Goal: Information Seeking & Learning: Learn about a topic

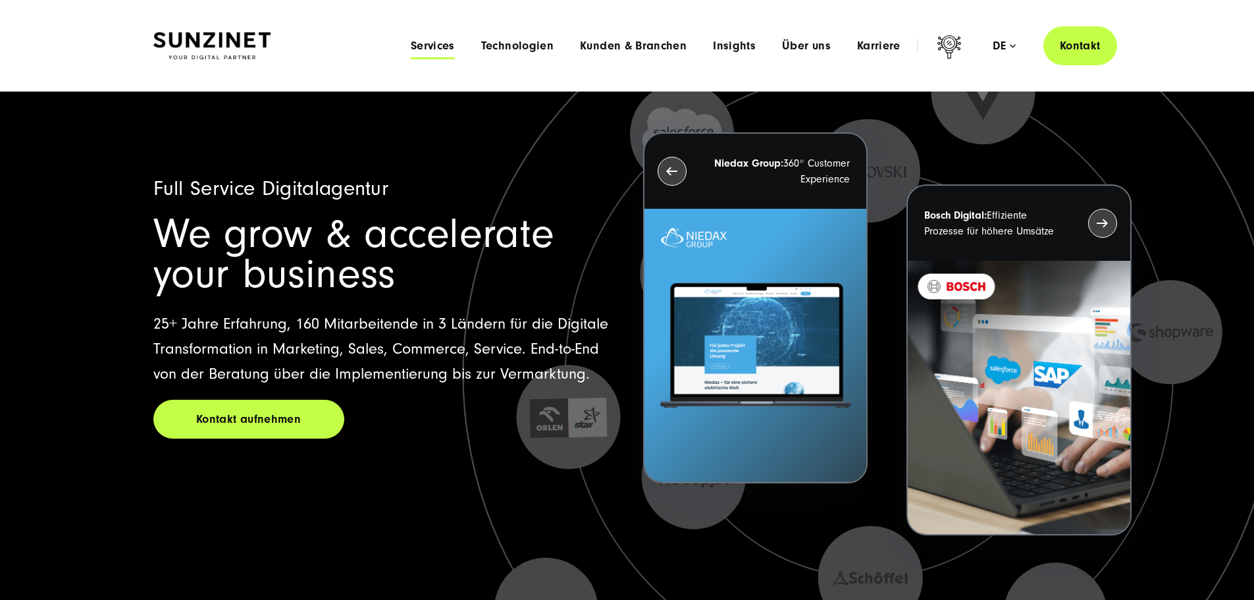
click at [411, 41] on span "Services" at bounding box center [433, 45] width 44 height 13
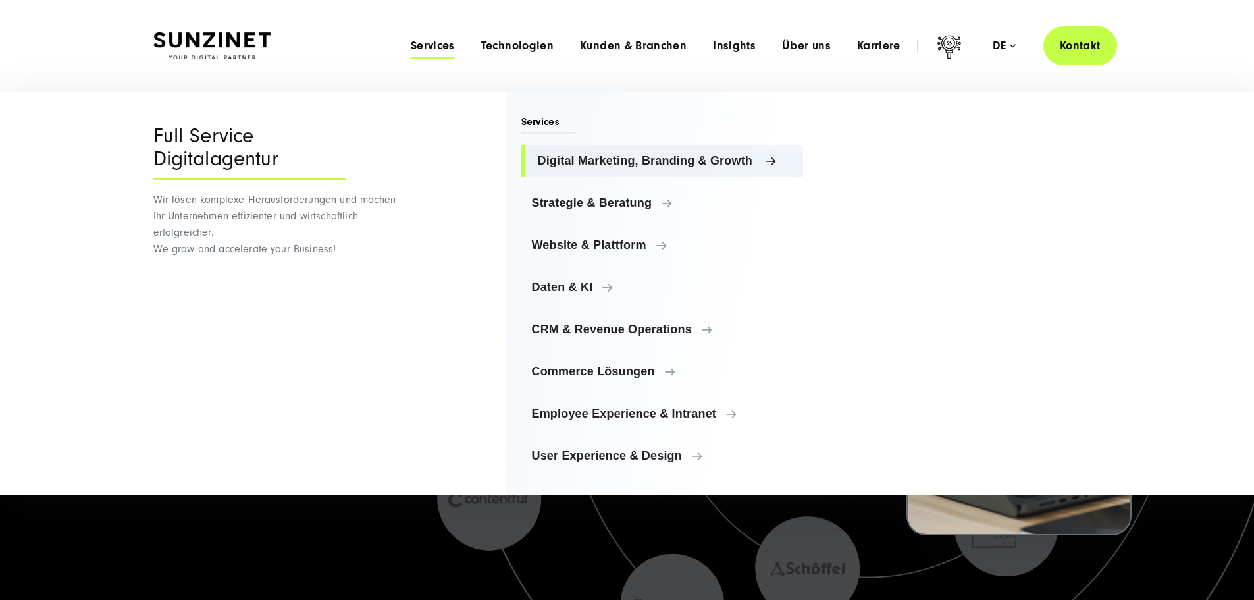
click at [661, 159] on span "Digital Marketing, Branding & Growth" at bounding box center [665, 160] width 255 height 13
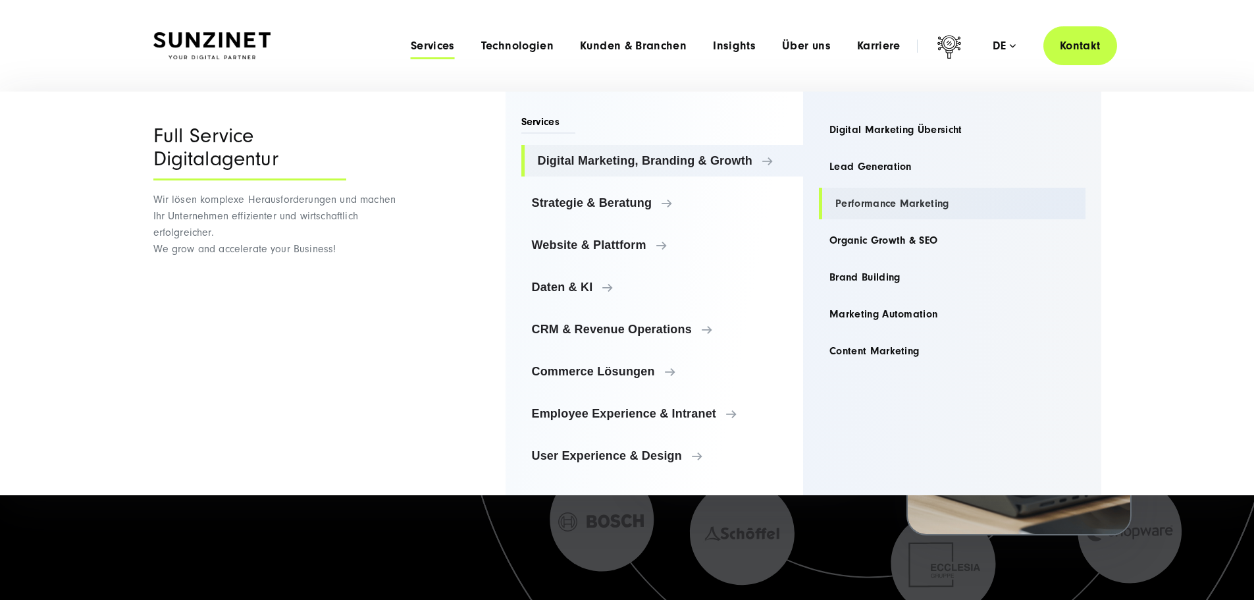
click at [912, 195] on link "Performance Marketing" at bounding box center [952, 204] width 267 height 32
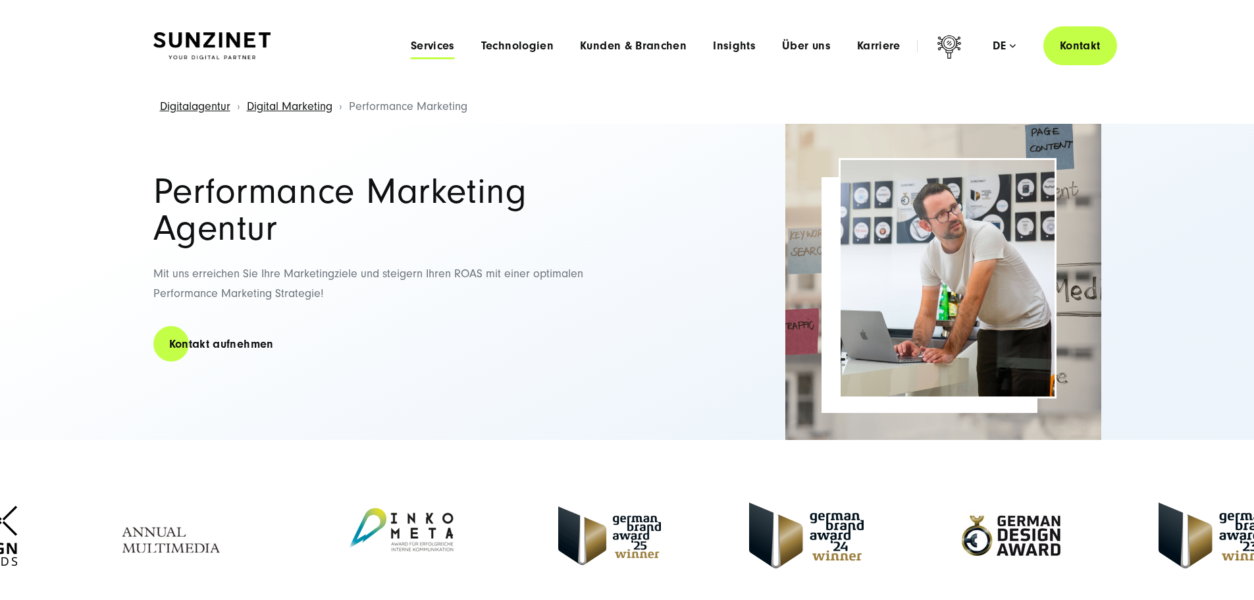
click at [411, 45] on span "Services" at bounding box center [433, 45] width 44 height 13
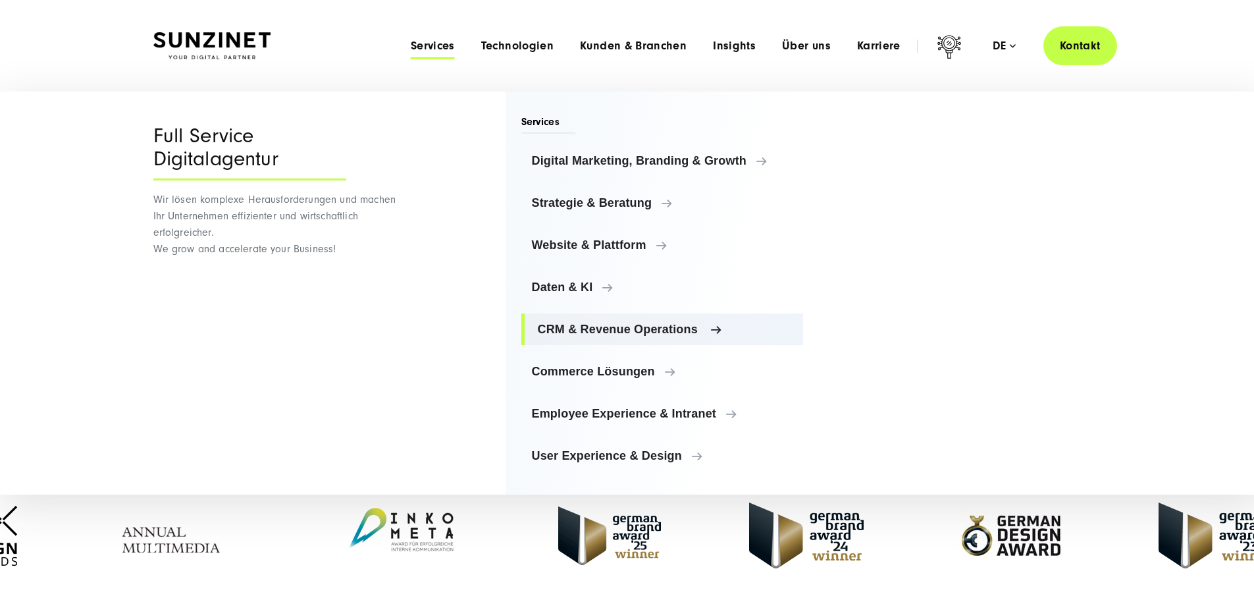
click at [595, 333] on span "CRM & Revenue Operations" at bounding box center [665, 329] width 255 height 13
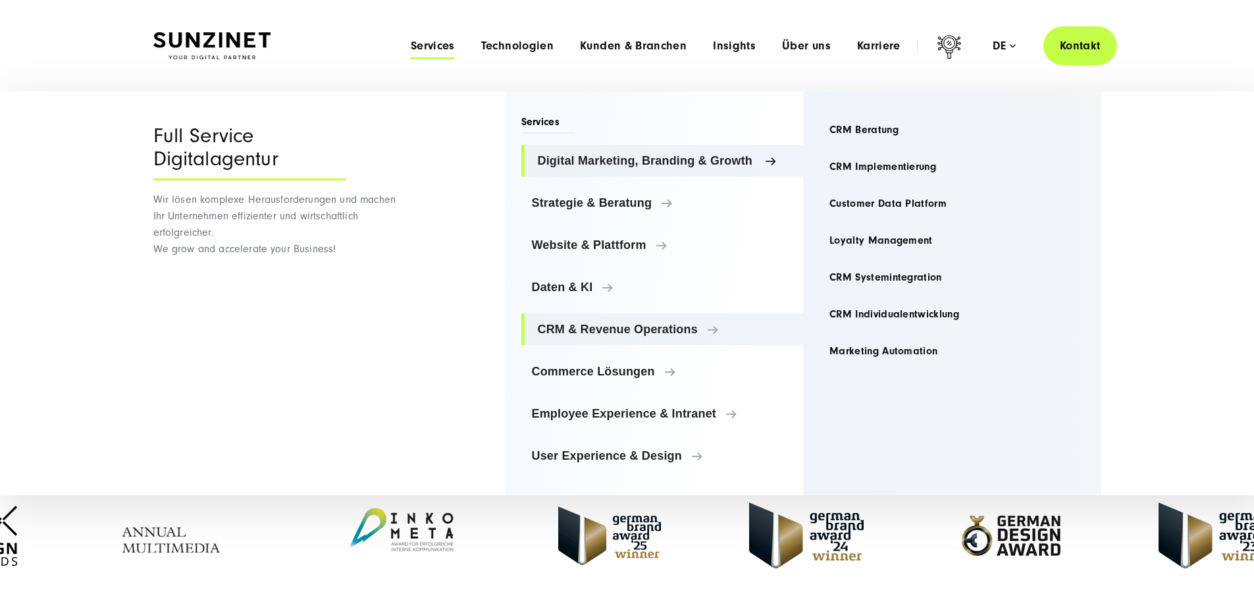
click at [611, 161] on span "Digital Marketing, Branding & Growth" at bounding box center [665, 160] width 255 height 13
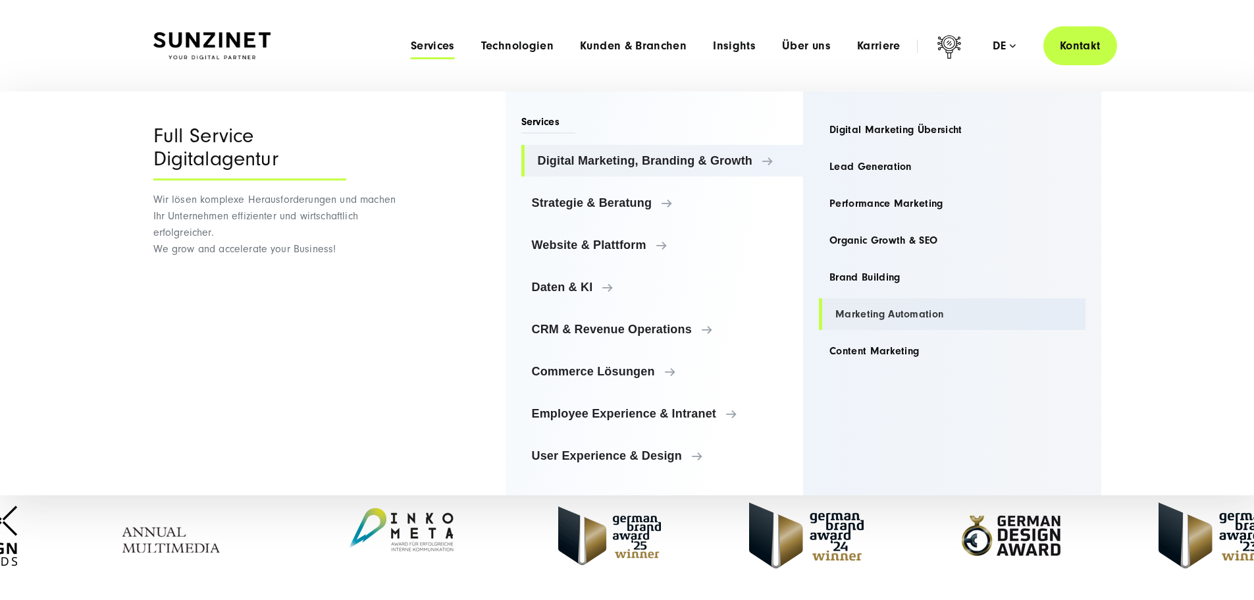
click at [901, 311] on link "Marketing Automation" at bounding box center [952, 314] width 267 height 32
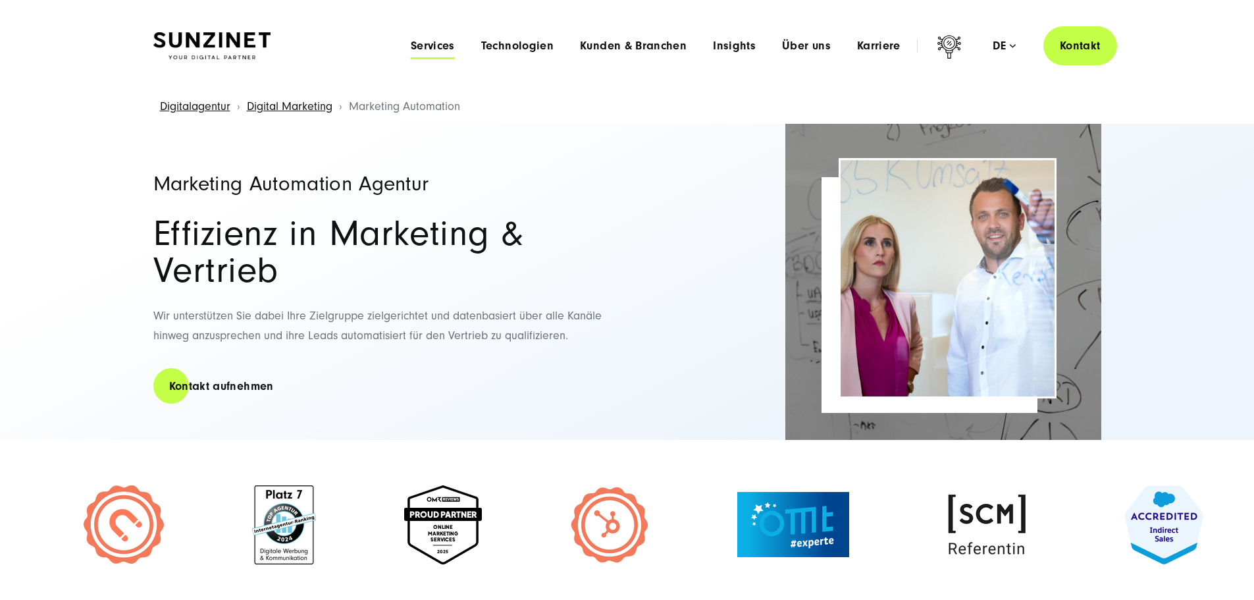
click at [411, 49] on span "Services" at bounding box center [433, 45] width 44 height 13
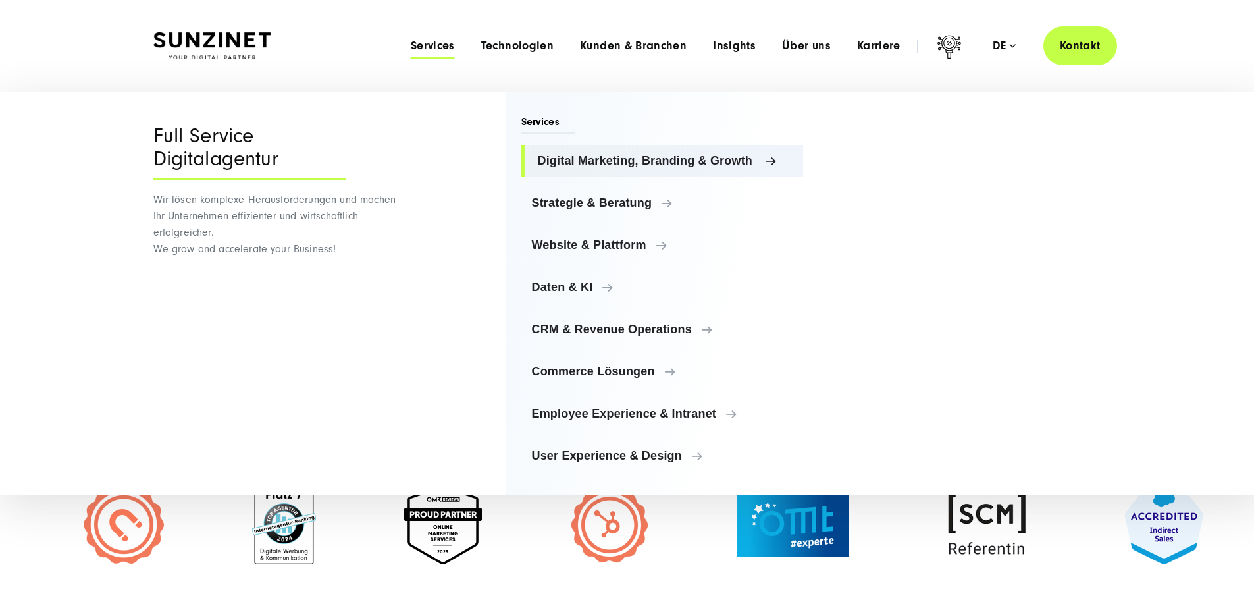
click at [651, 157] on span "Digital Marketing, Branding & Growth" at bounding box center [665, 160] width 255 height 13
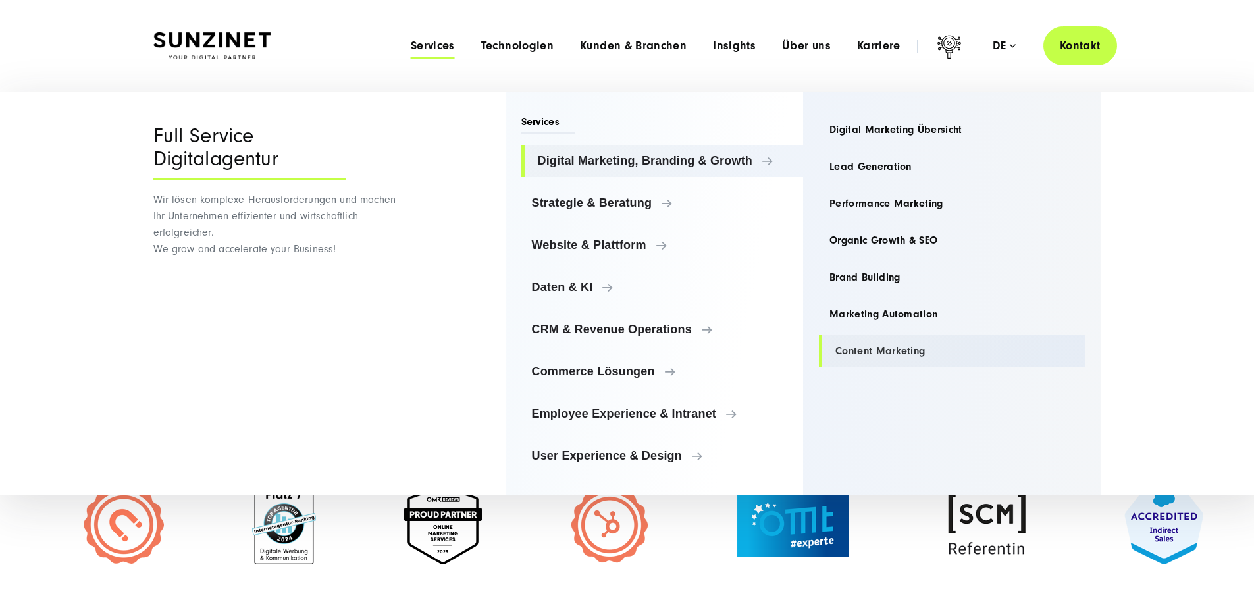
click at [897, 344] on link "Content Marketing" at bounding box center [952, 351] width 267 height 32
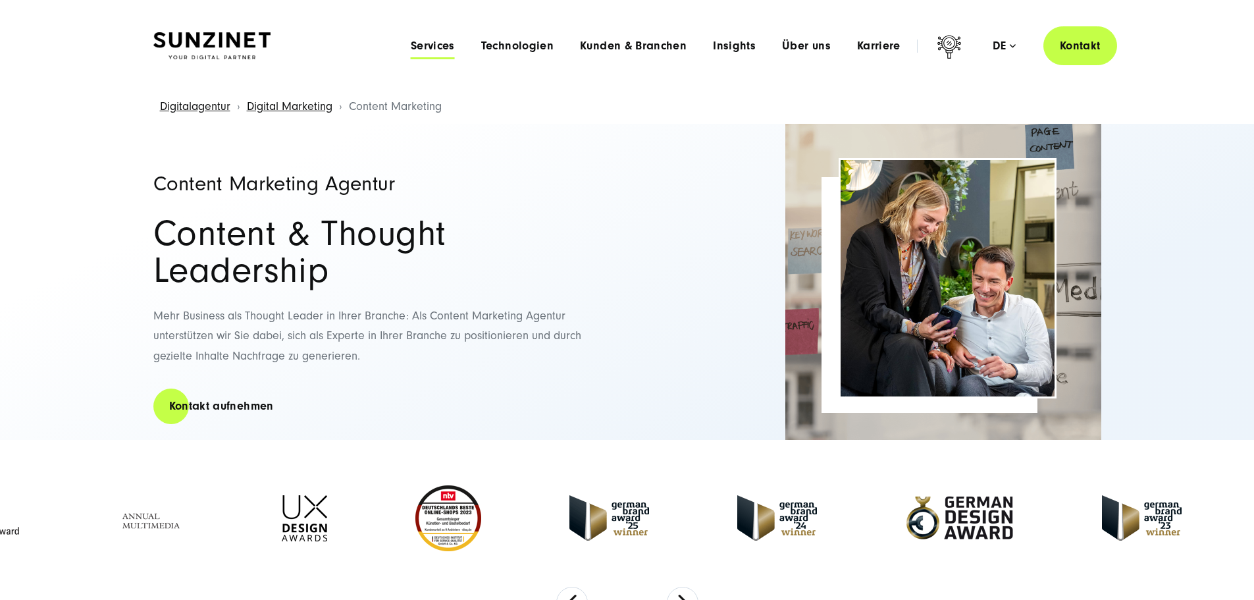
click at [411, 43] on span "Services" at bounding box center [433, 45] width 44 height 13
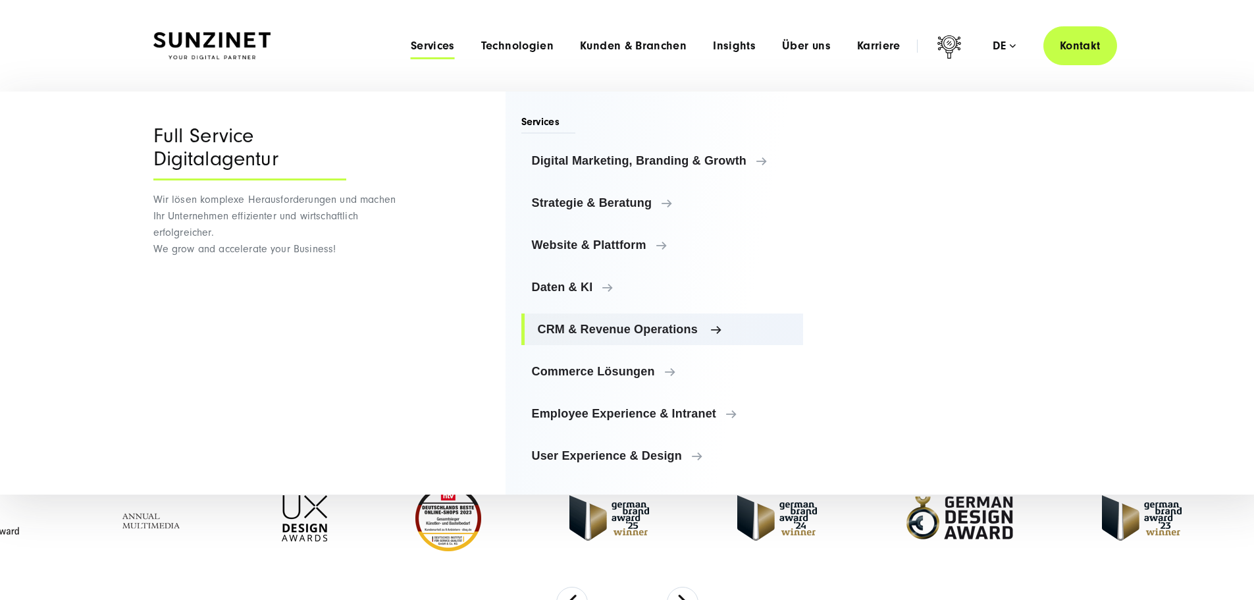
click at [626, 328] on span "CRM & Revenue Operations" at bounding box center [665, 329] width 255 height 13
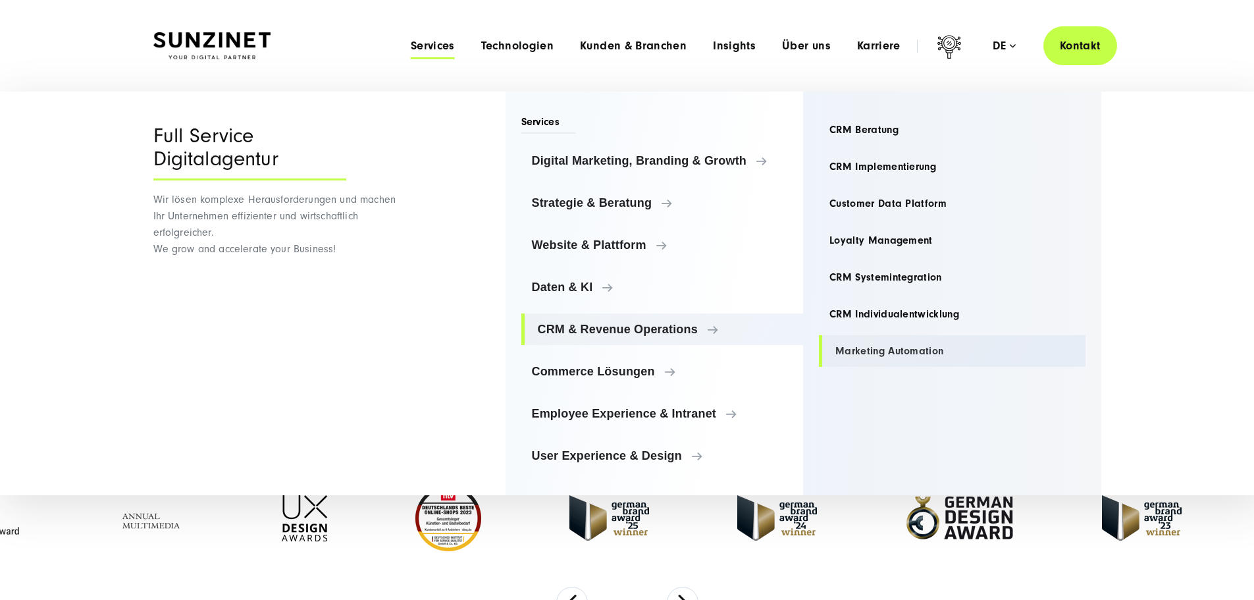
click at [897, 354] on link "Marketing Automation" at bounding box center [952, 351] width 267 height 32
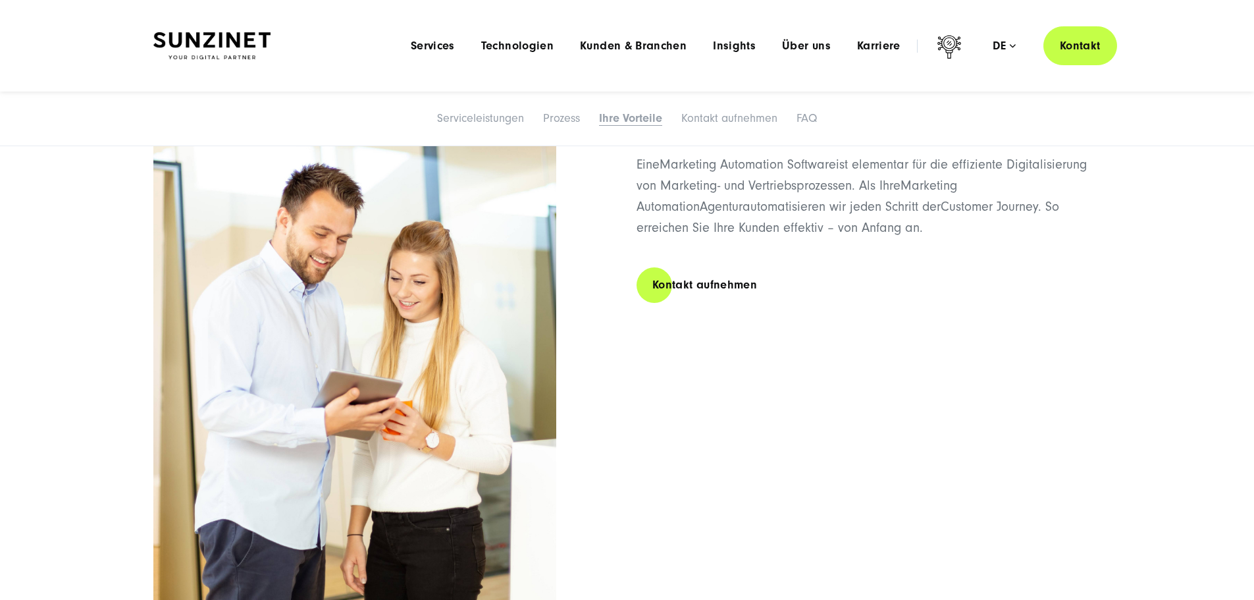
scroll to position [3160, 0]
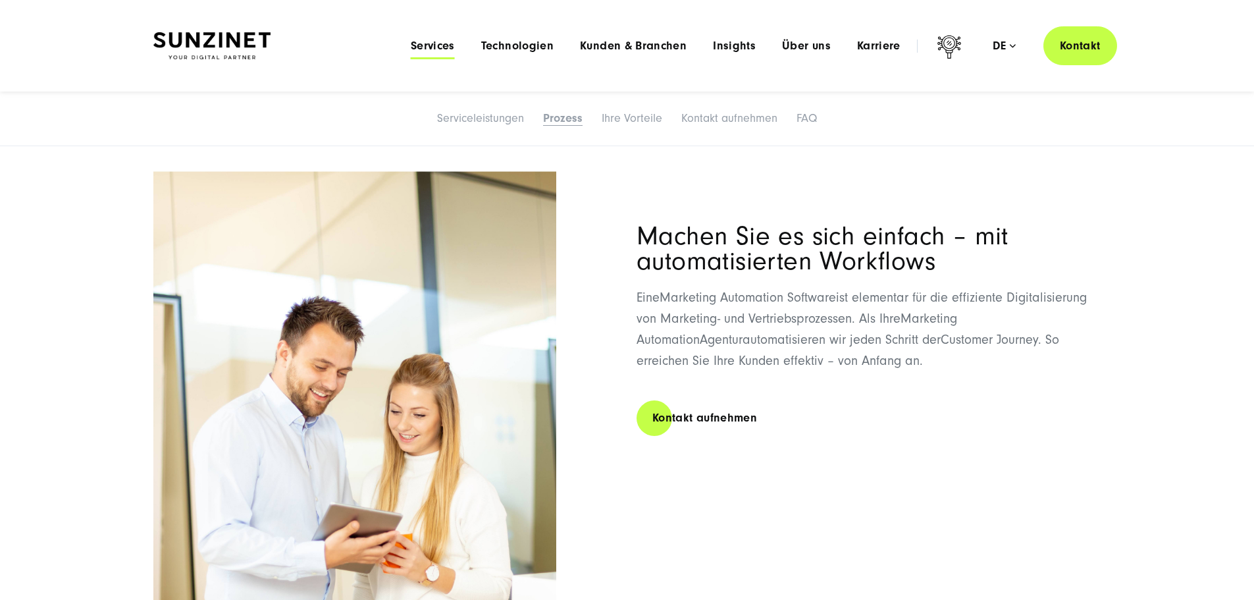
click at [411, 47] on span "Services" at bounding box center [433, 45] width 44 height 13
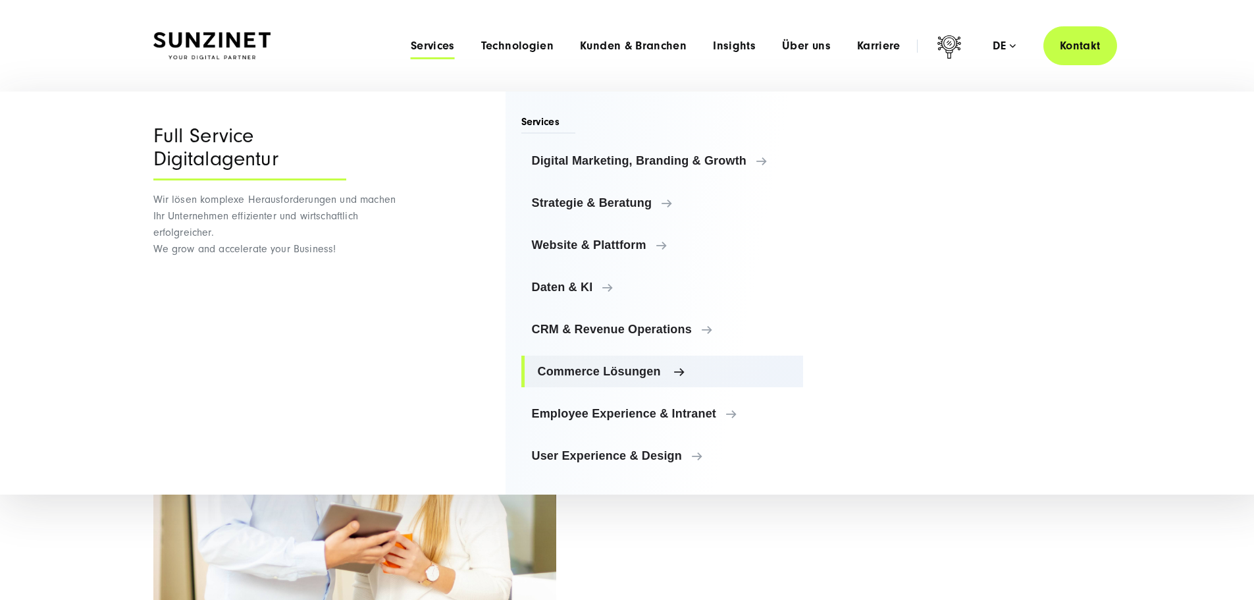
click at [656, 378] on link "Commerce Lösungen" at bounding box center [662, 371] width 282 height 32
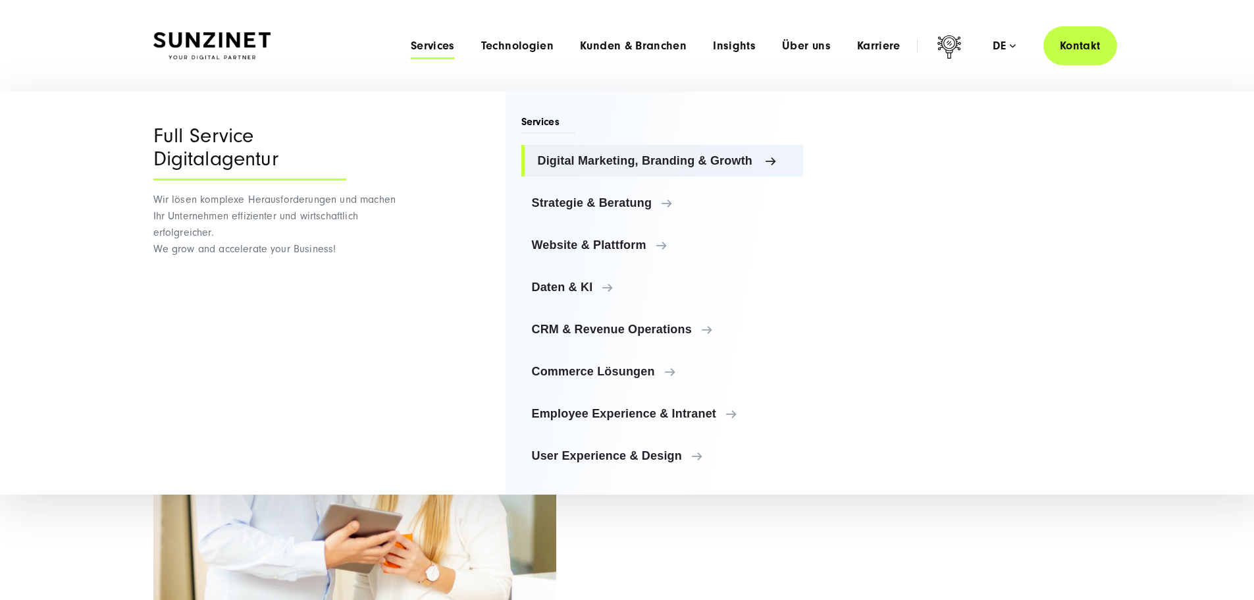
click at [696, 151] on link "Digital Marketing, Branding & Growth" at bounding box center [662, 161] width 282 height 32
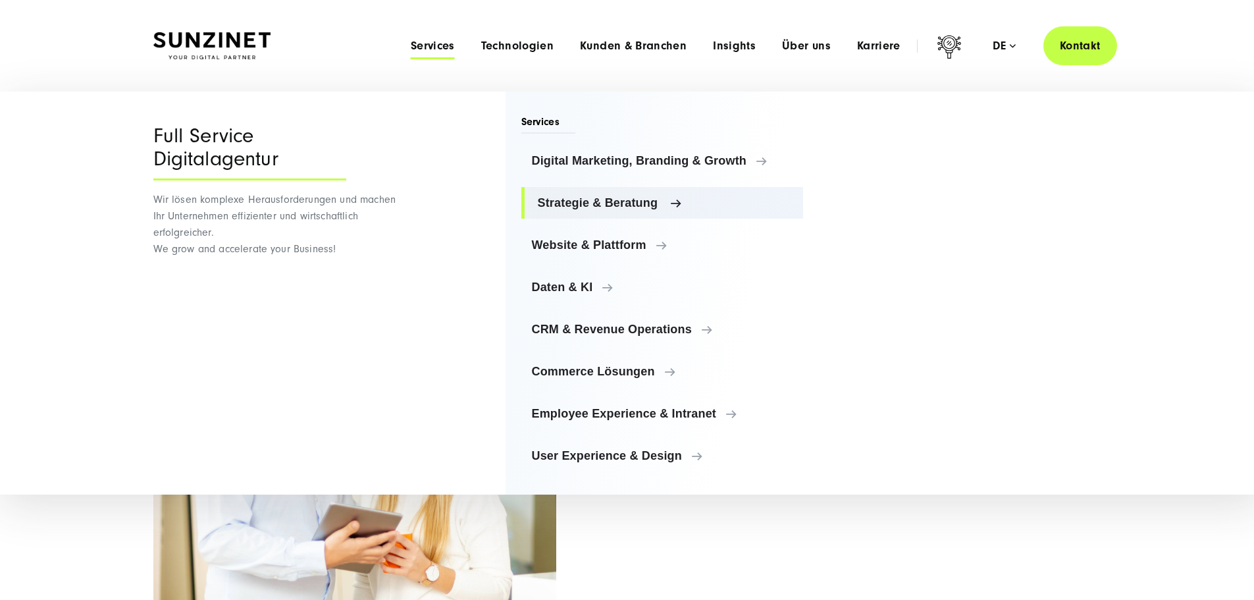
click at [654, 209] on span "Strategie & Beratung" at bounding box center [665, 202] width 255 height 13
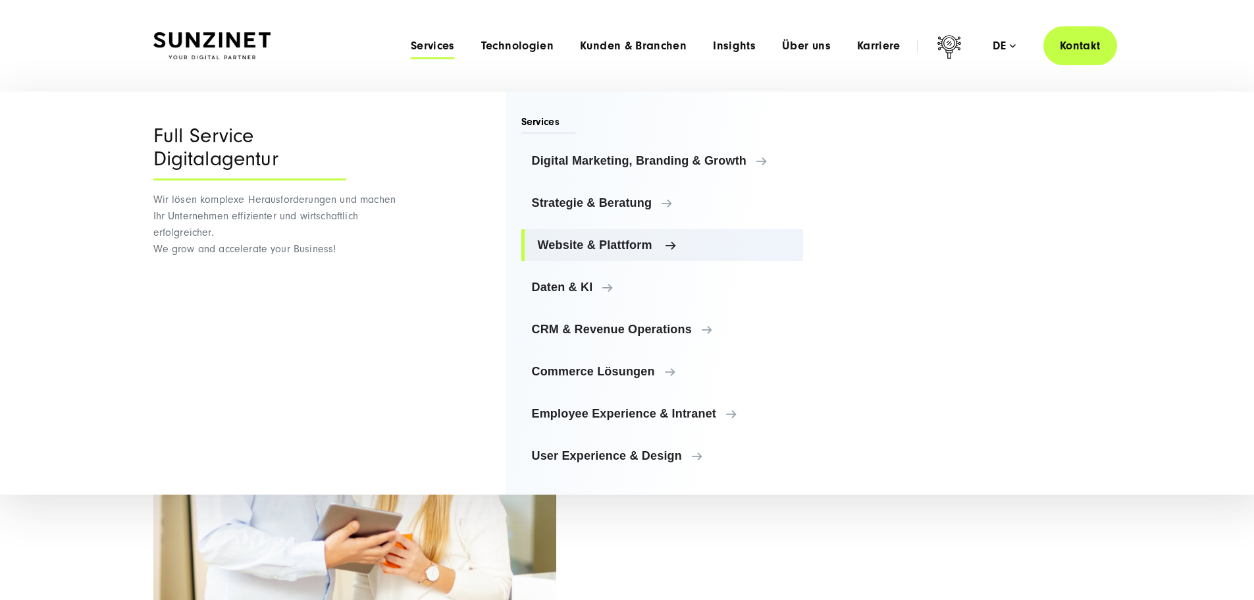
click at [653, 242] on span "Website & Plattform" at bounding box center [665, 244] width 255 height 13
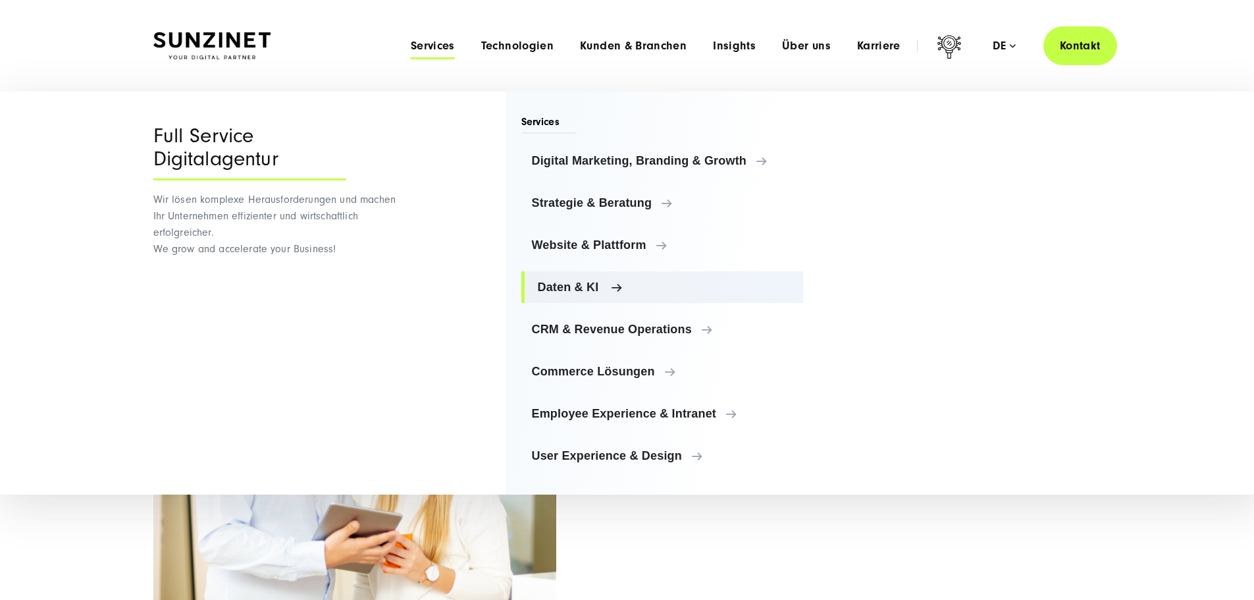
click at [580, 292] on span "Daten & KI" at bounding box center [665, 286] width 255 height 13
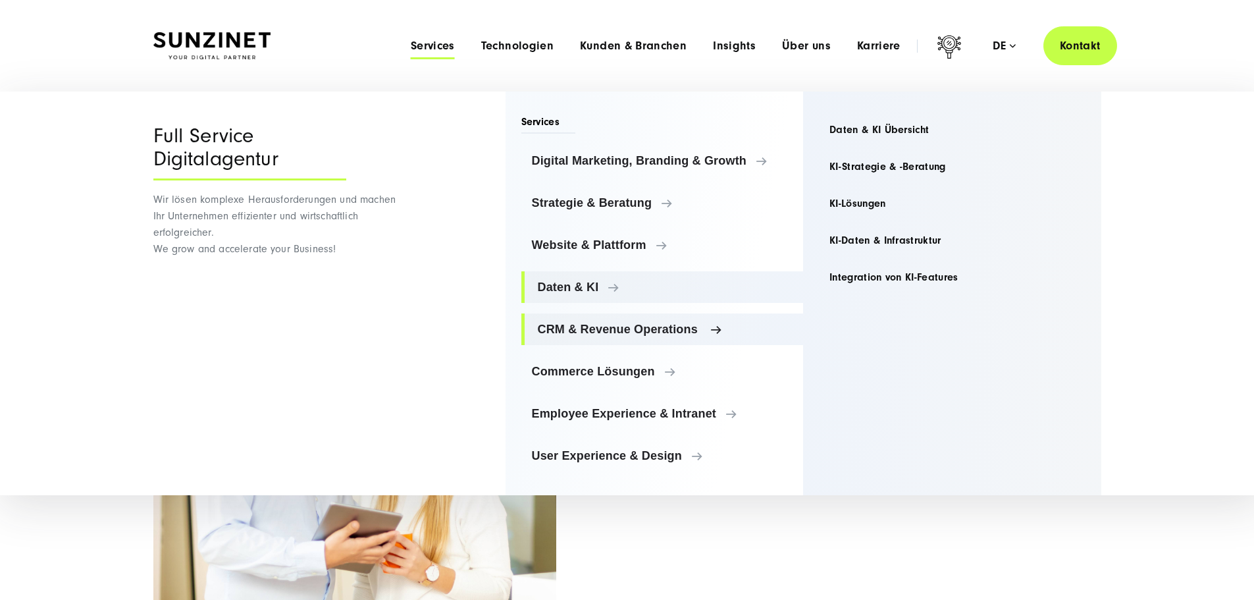
click at [622, 340] on link "CRM & Revenue Operations" at bounding box center [662, 329] width 282 height 32
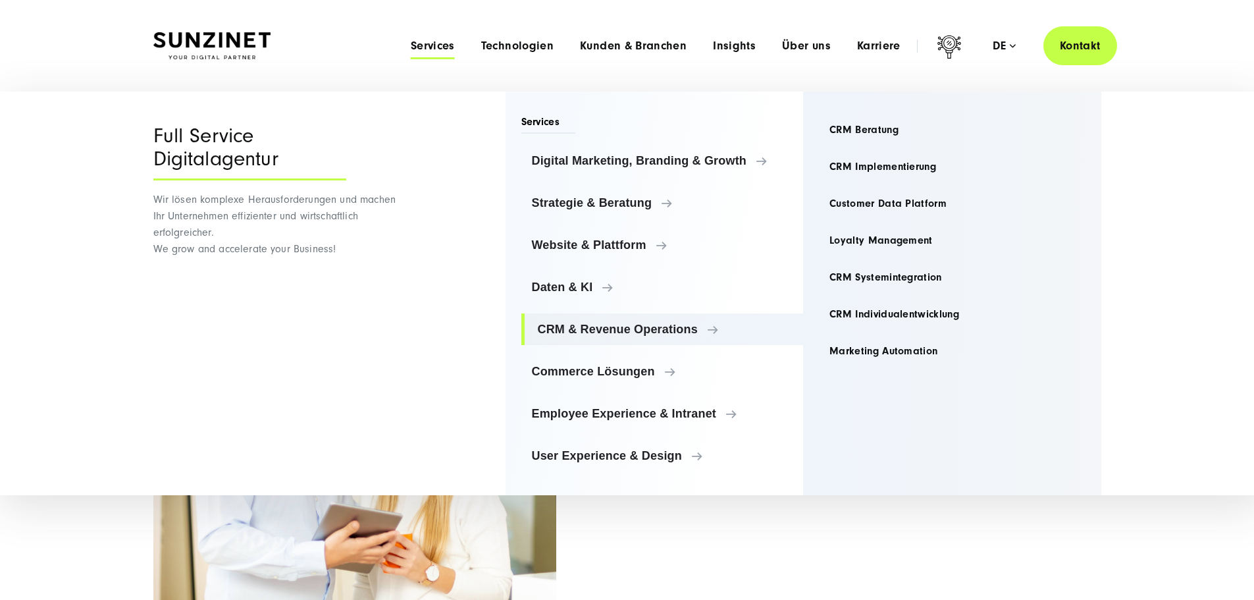
click at [229, 44] on img at bounding box center [211, 46] width 117 height 28
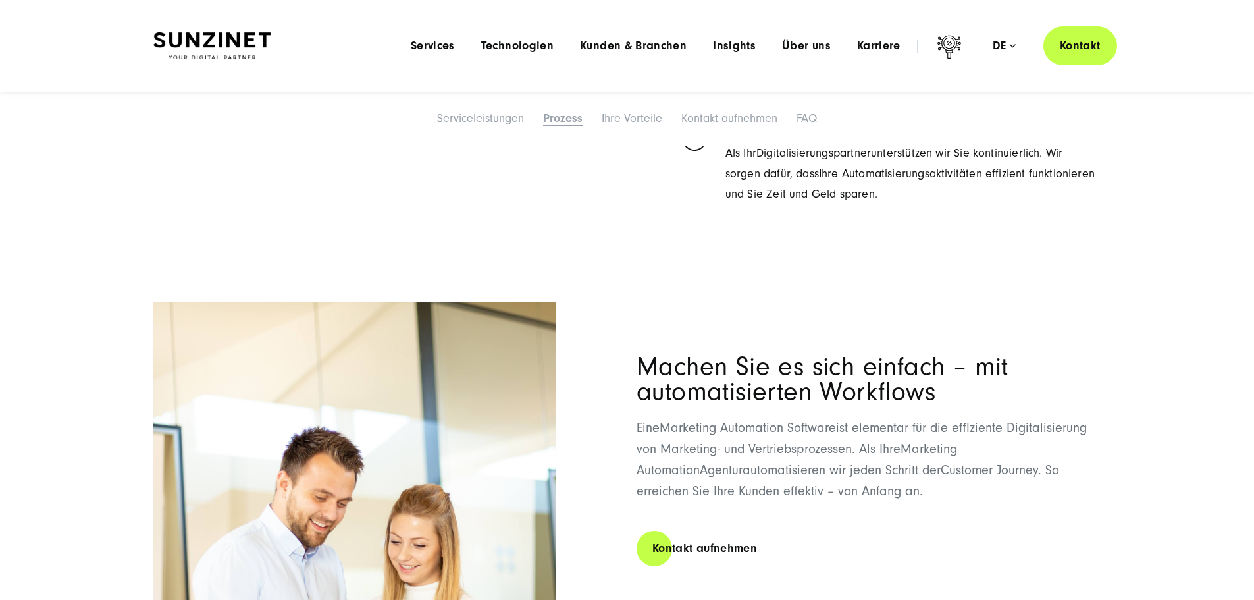
scroll to position [3028, 0]
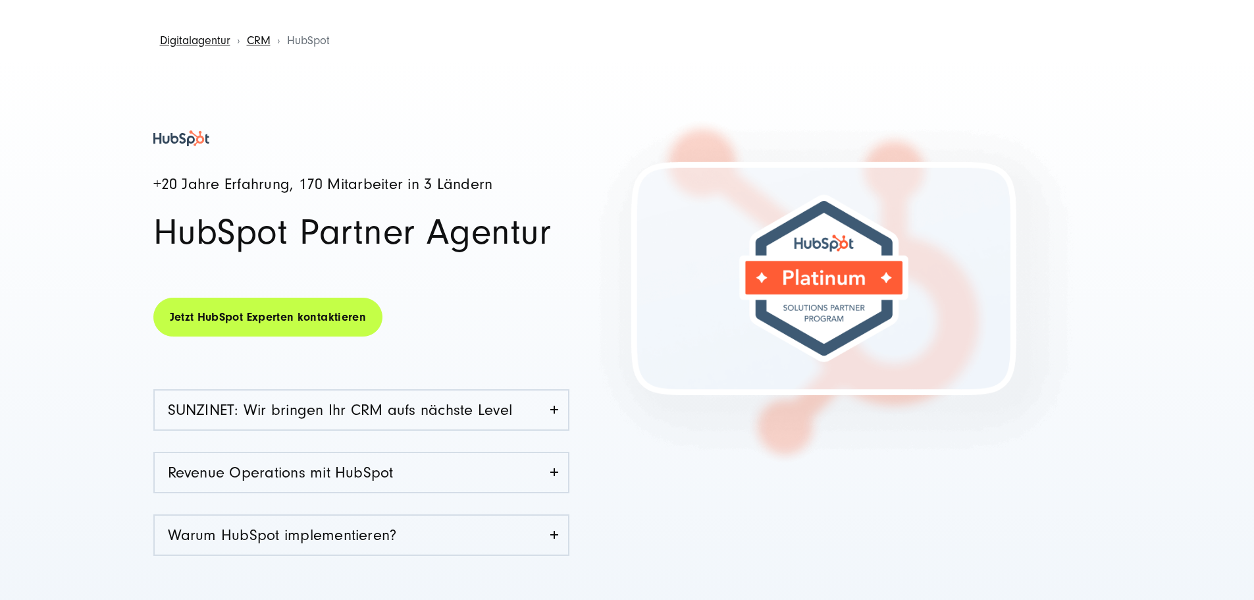
scroll to position [132, 0]
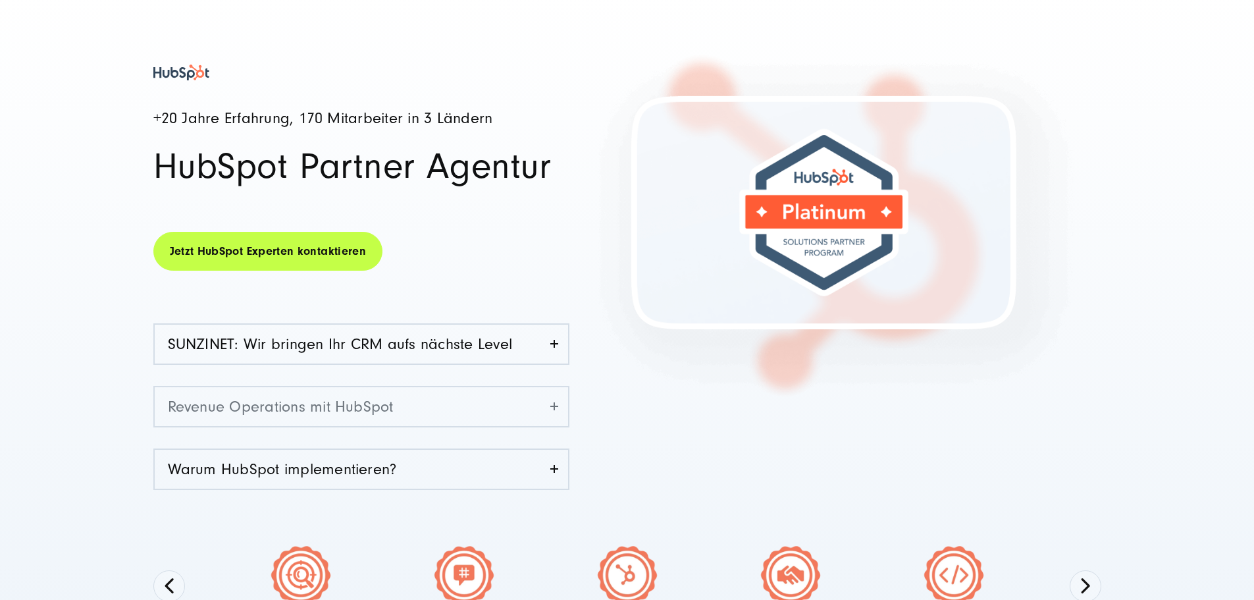
click at [554, 408] on link "Revenue Operations mit HubSpot" at bounding box center [361, 406] width 413 height 39
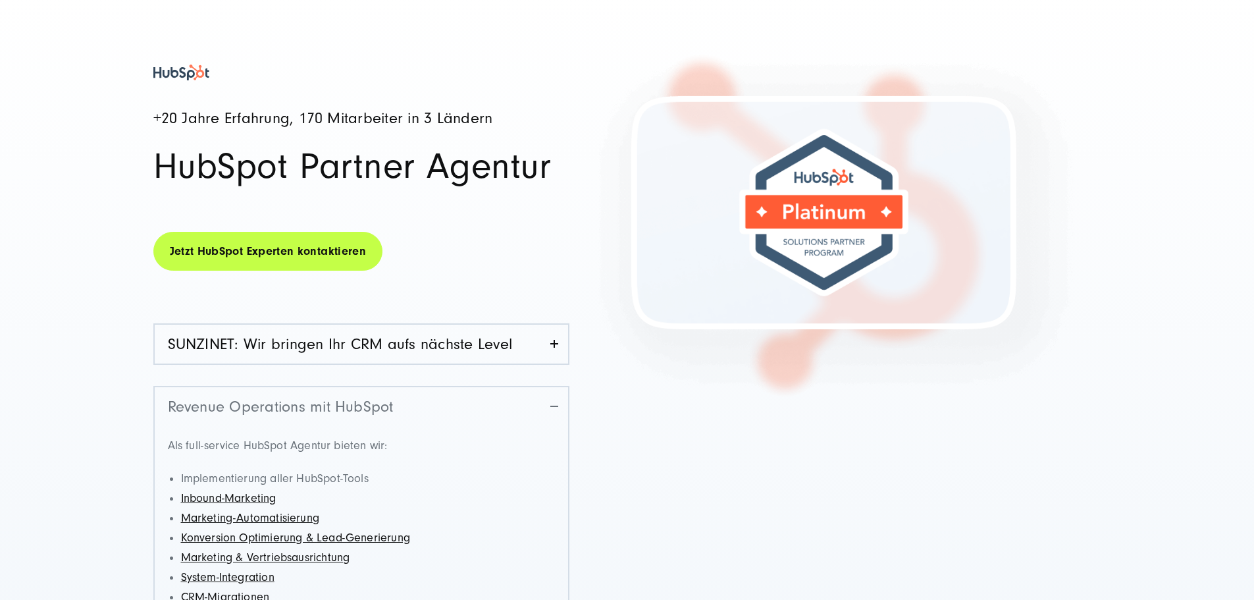
click at [554, 408] on link "Revenue Operations mit HubSpot" at bounding box center [361, 406] width 413 height 39
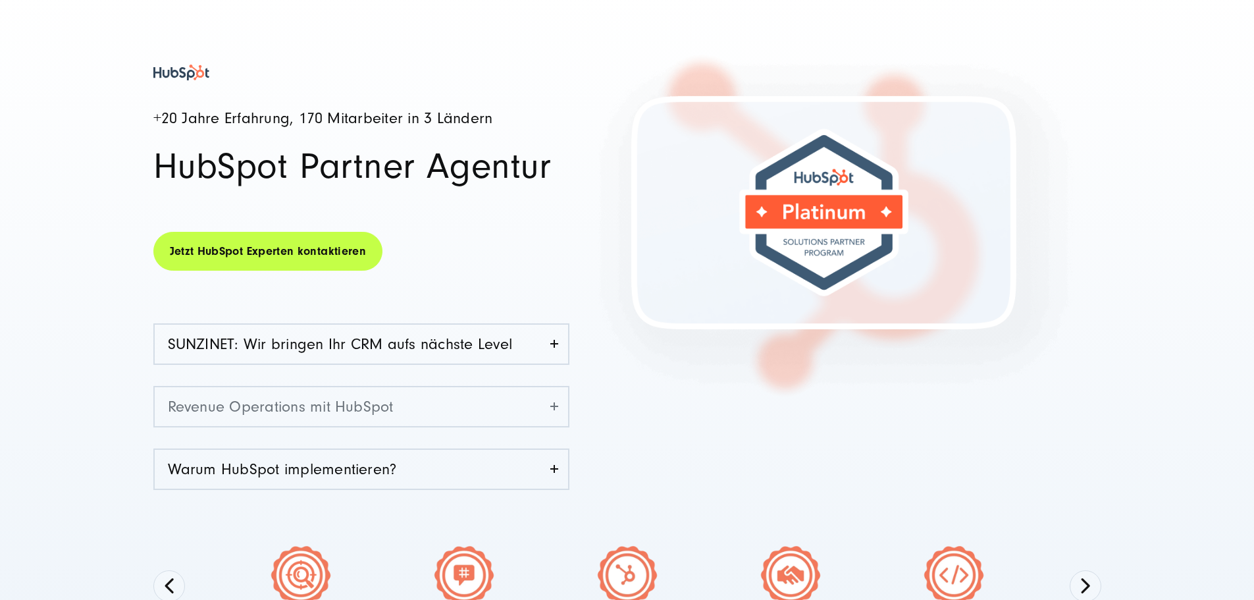
click at [554, 408] on link "Revenue Operations mit HubSpot" at bounding box center [361, 406] width 413 height 39
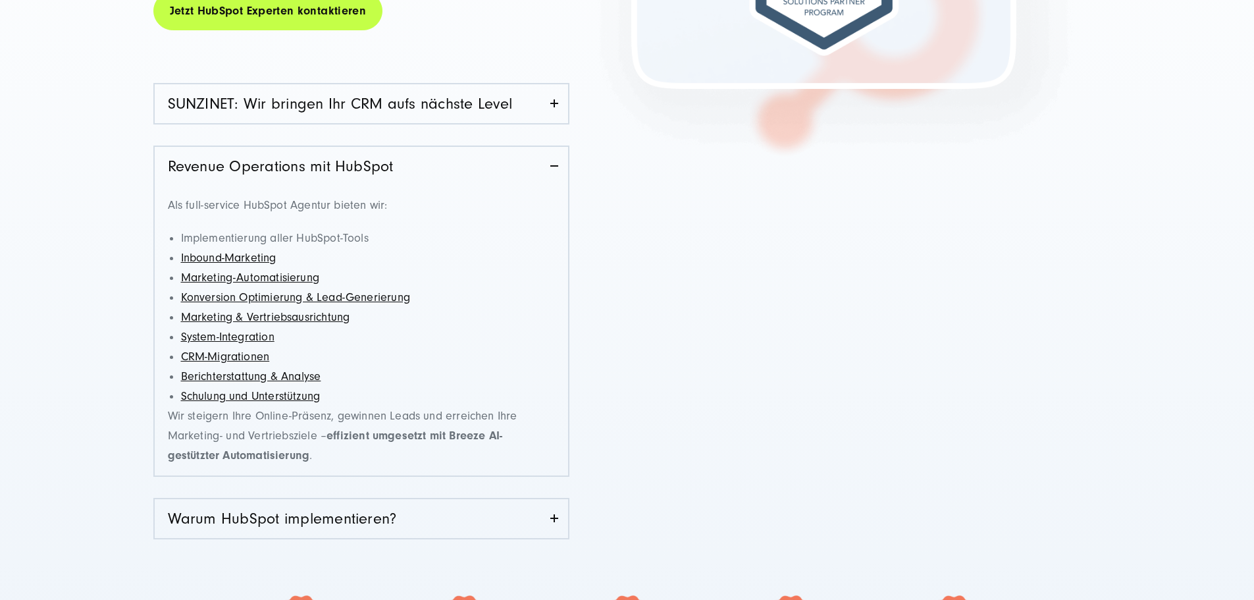
scroll to position [461, 0]
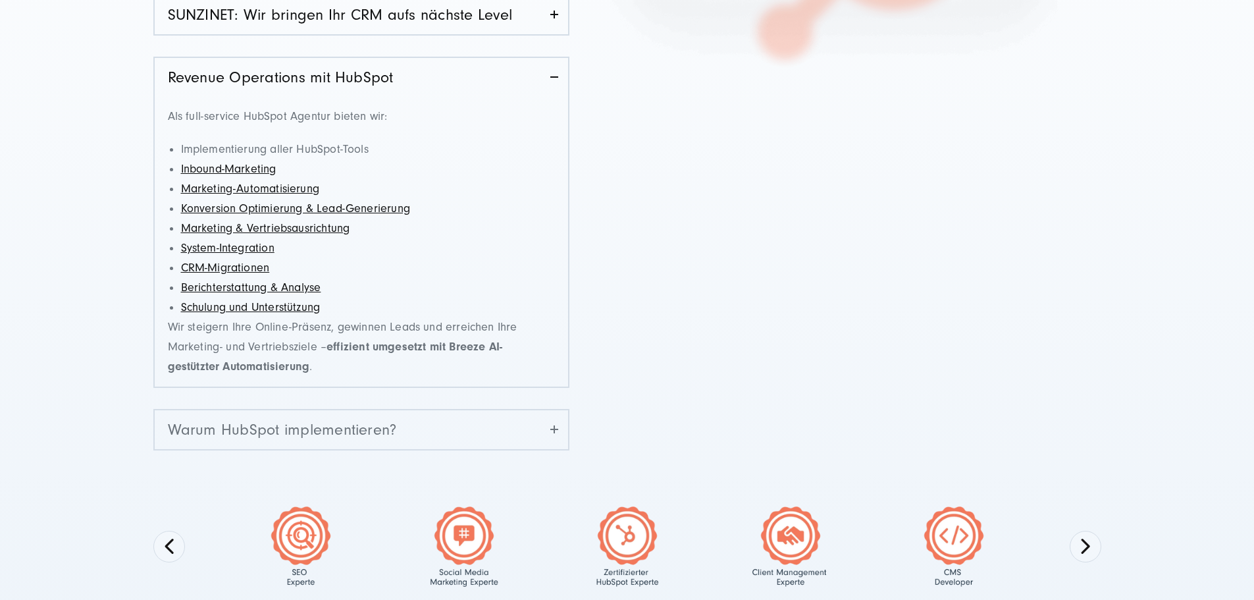
click at [328, 447] on link "Warum HubSpot implementieren?" at bounding box center [361, 429] width 413 height 39
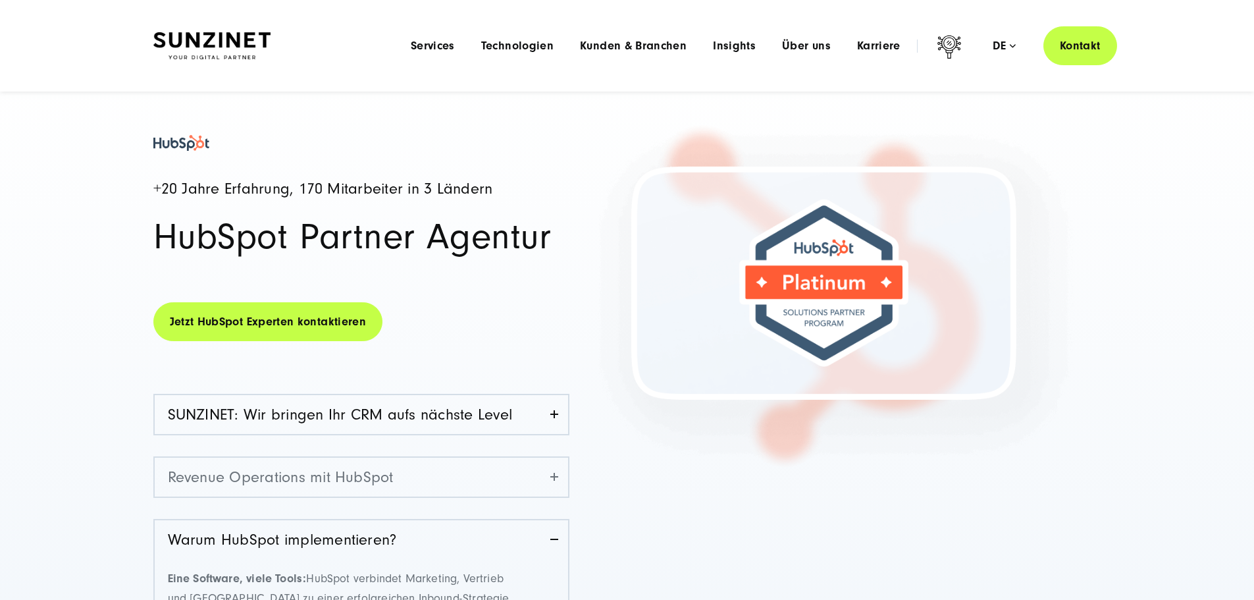
scroll to position [0, 0]
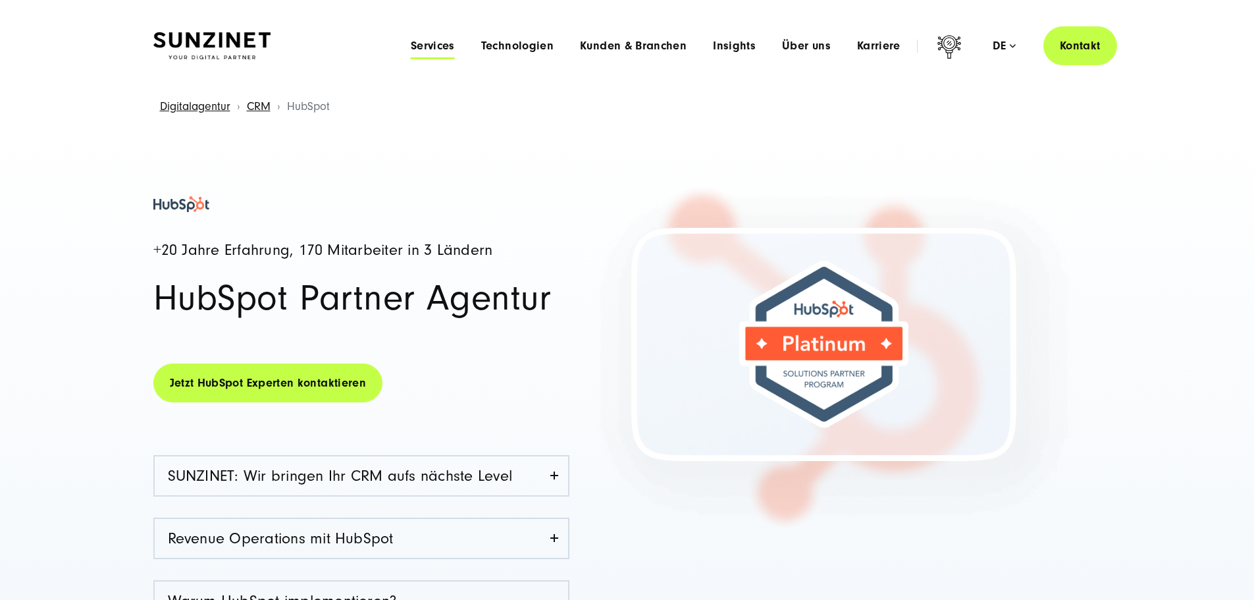
click at [411, 50] on span "Services" at bounding box center [433, 45] width 44 height 13
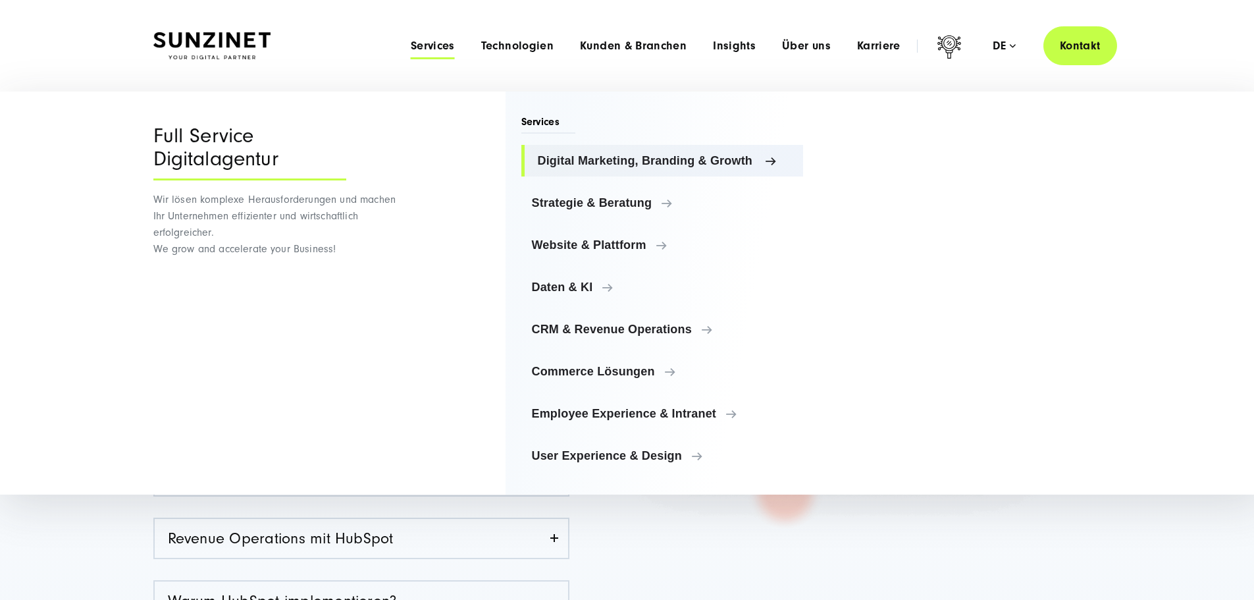
click at [612, 163] on span "Digital Marketing, Branding & Growth" at bounding box center [665, 160] width 255 height 13
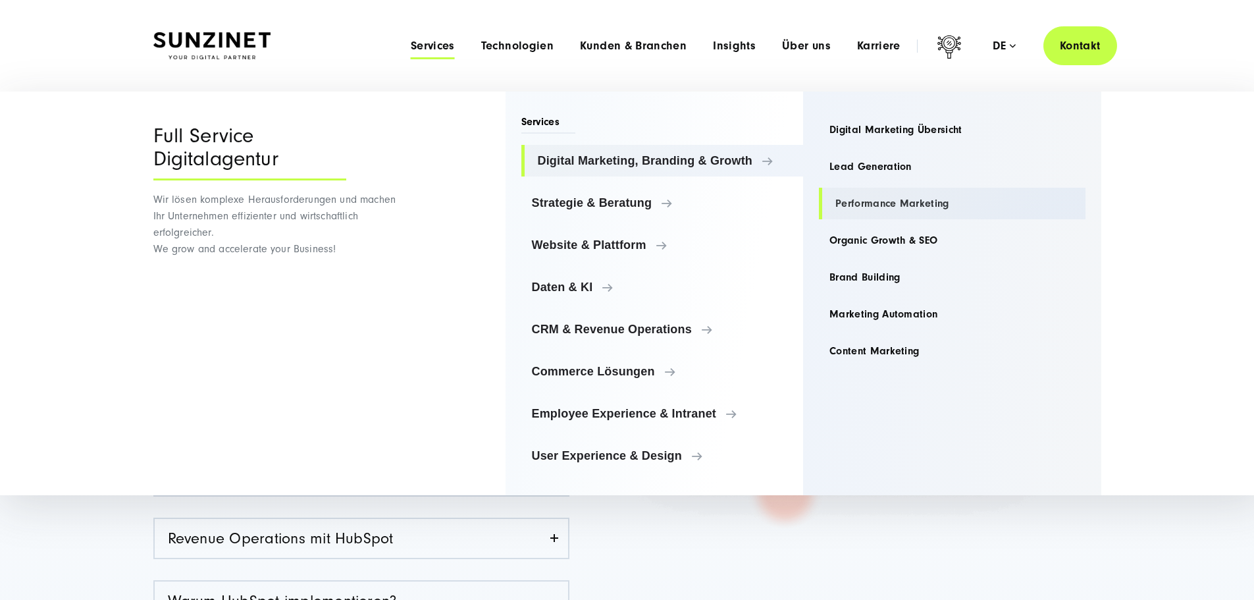
click at [917, 199] on link "Performance Marketing" at bounding box center [952, 204] width 267 height 32
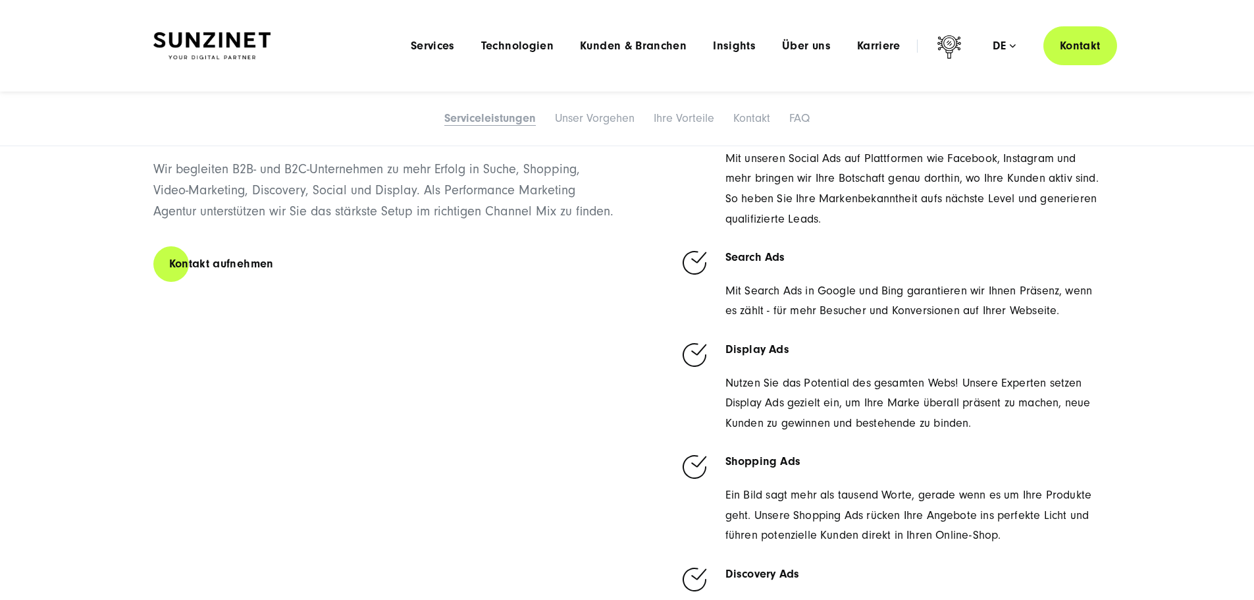
scroll to position [790, 0]
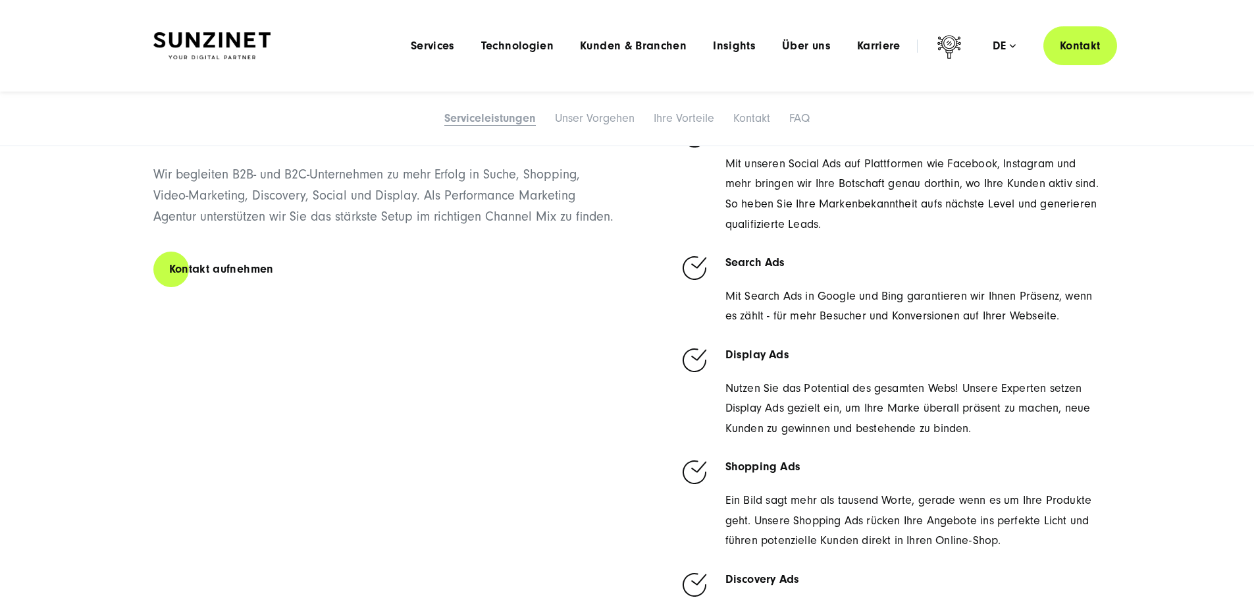
click at [746, 269] on strong "Search Ads" at bounding box center [755, 262] width 60 height 14
click at [752, 137] on link "Social Ads" at bounding box center [753, 130] width 56 height 14
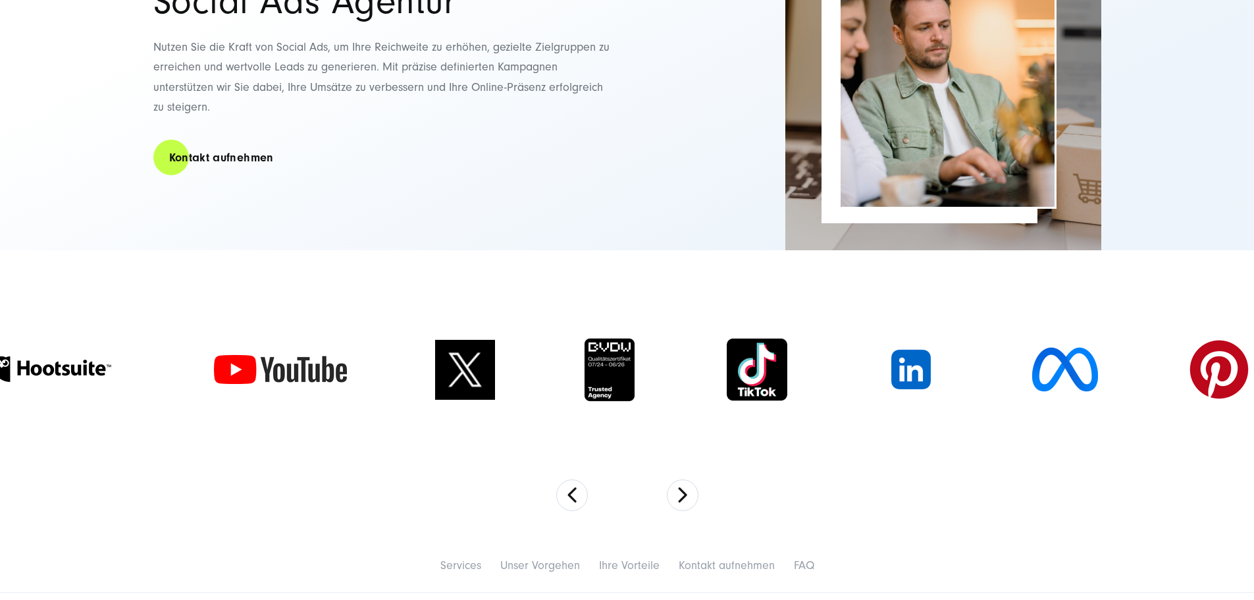
scroll to position [197, 0]
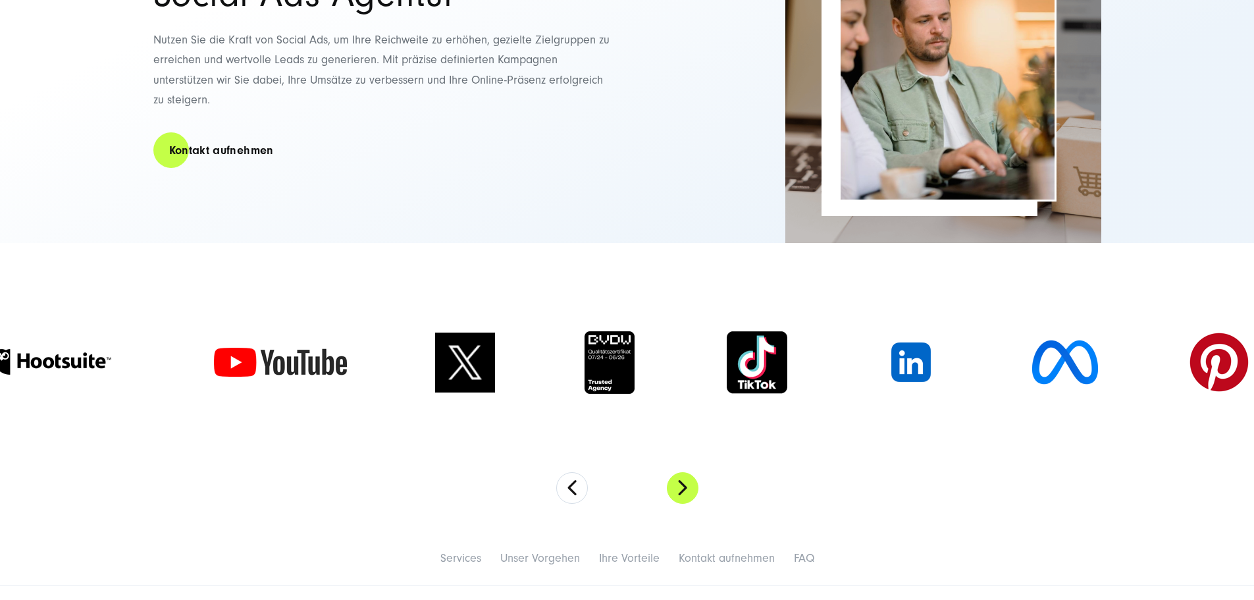
click at [687, 504] on button "Next" at bounding box center [683, 488] width 32 height 32
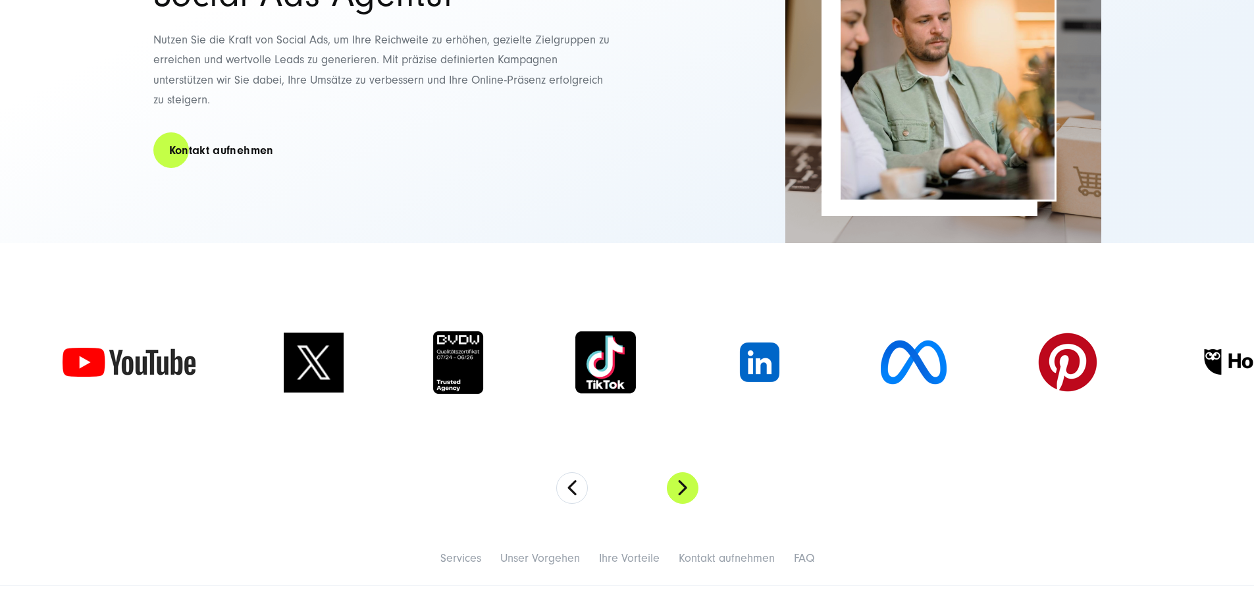
click at [687, 504] on button "Next" at bounding box center [683, 488] width 32 height 32
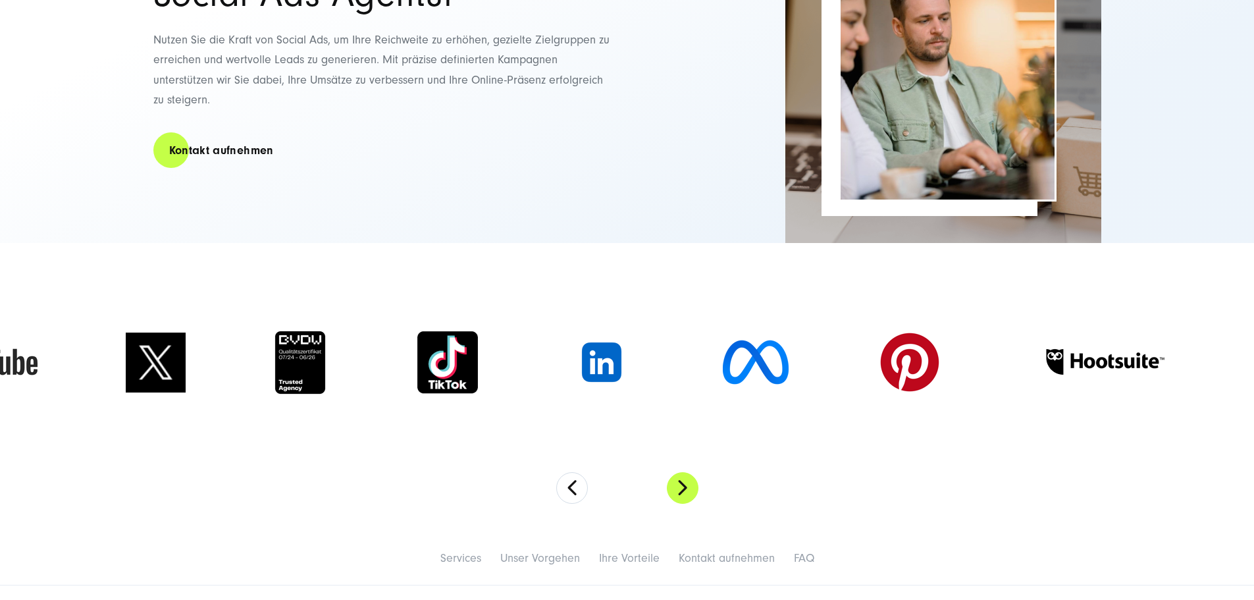
click at [687, 504] on button "Next" at bounding box center [683, 488] width 32 height 32
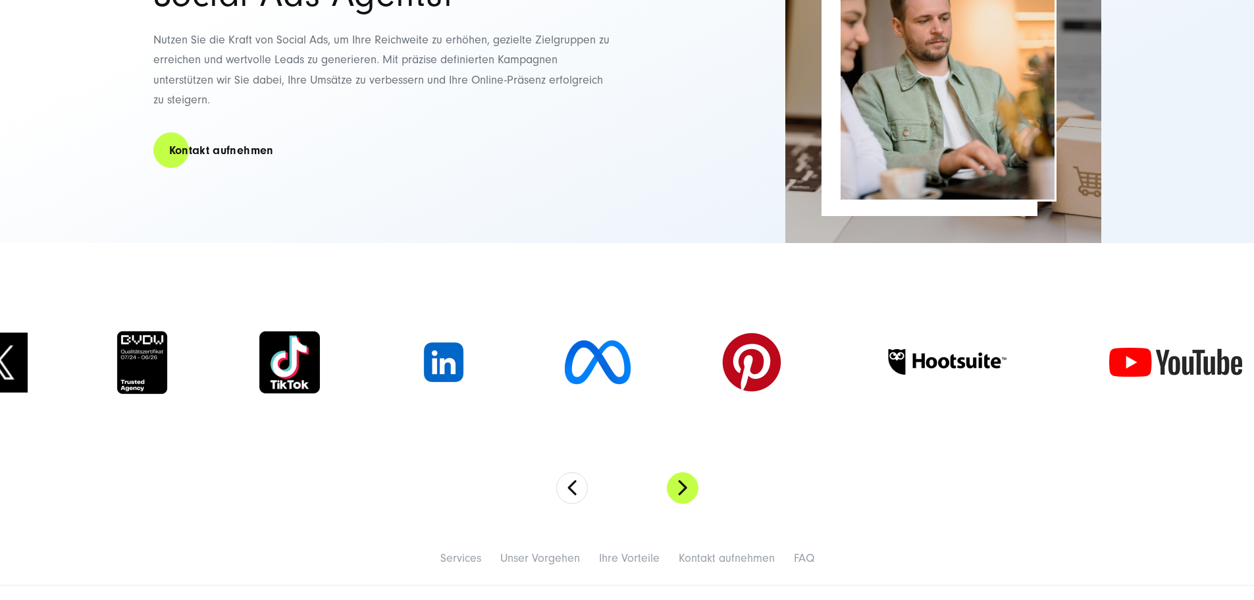
click at [687, 504] on button "Next" at bounding box center [683, 488] width 32 height 32
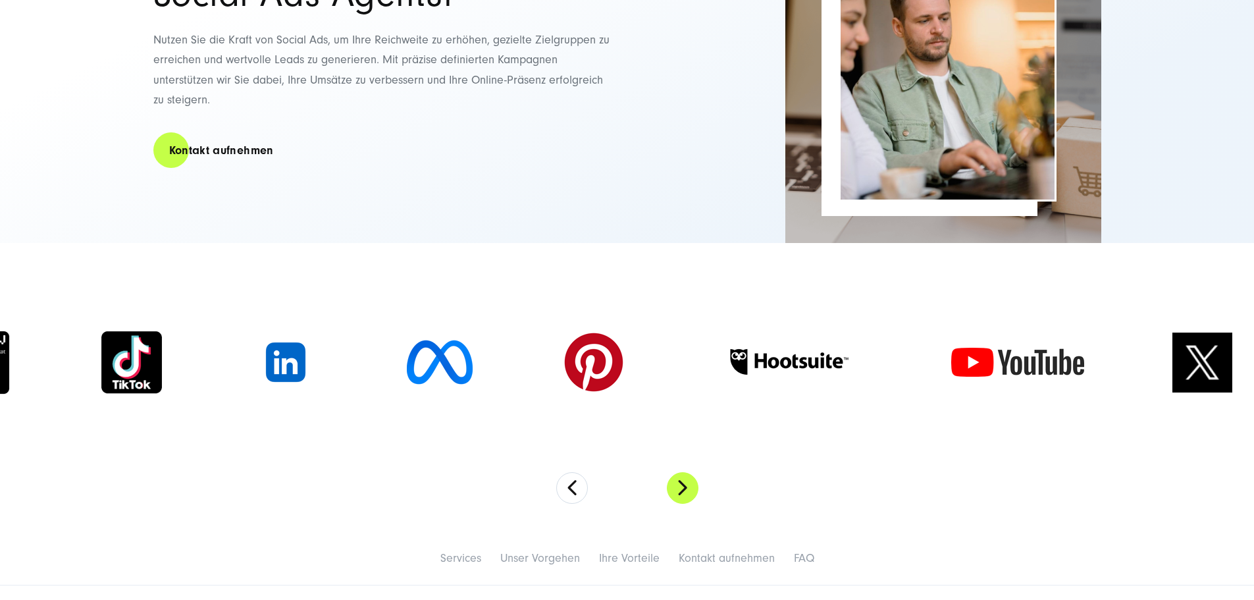
click at [687, 504] on button "Next" at bounding box center [683, 488] width 32 height 32
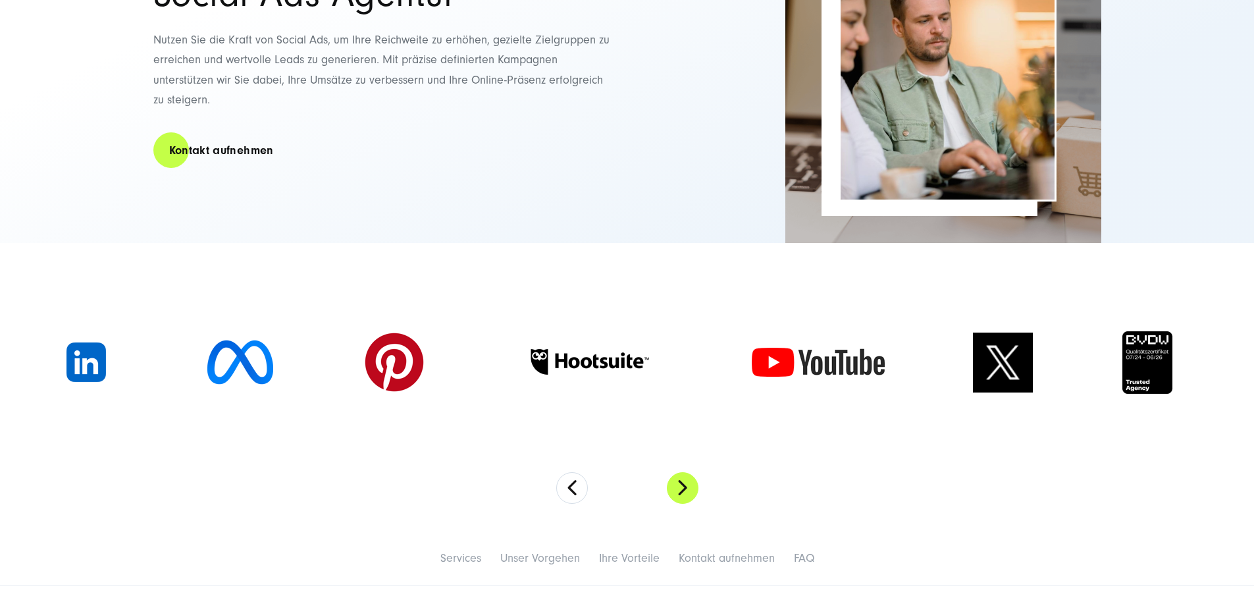
click at [687, 504] on button "Next" at bounding box center [683, 488] width 32 height 32
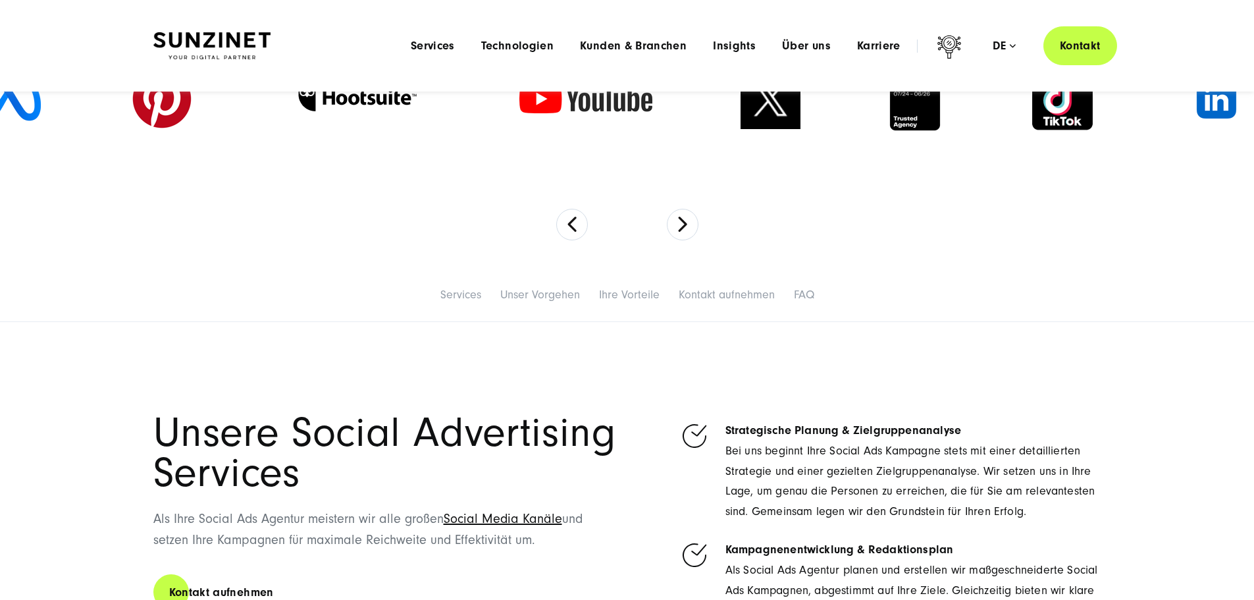
scroll to position [395, 0]
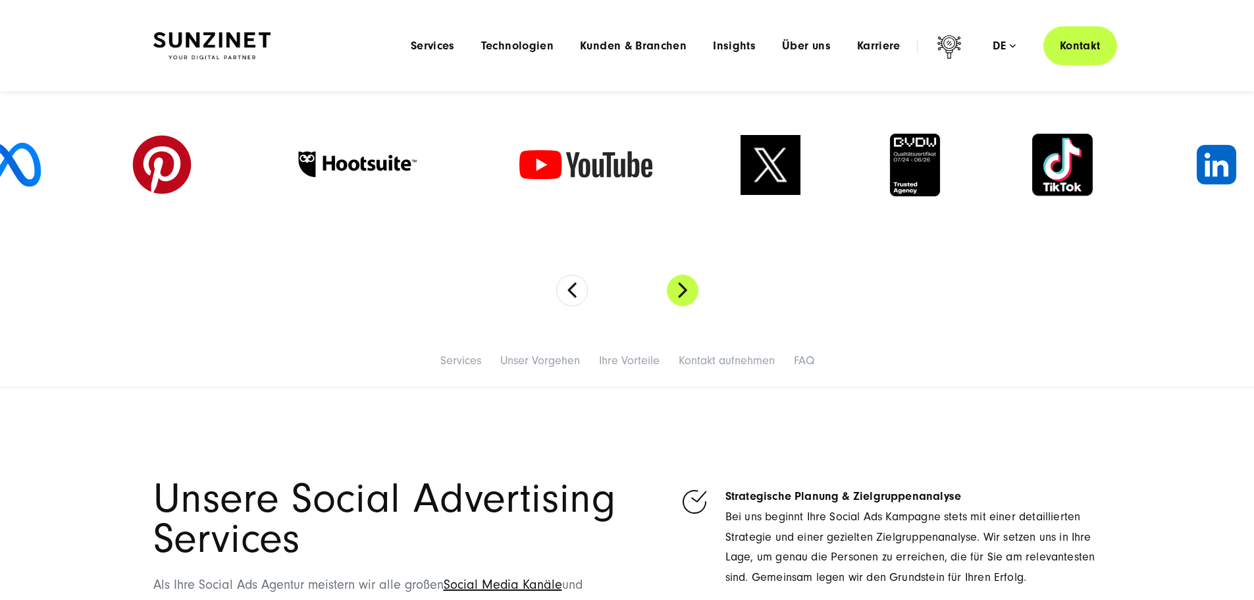
click at [668, 295] on button "Next" at bounding box center [683, 291] width 32 height 32
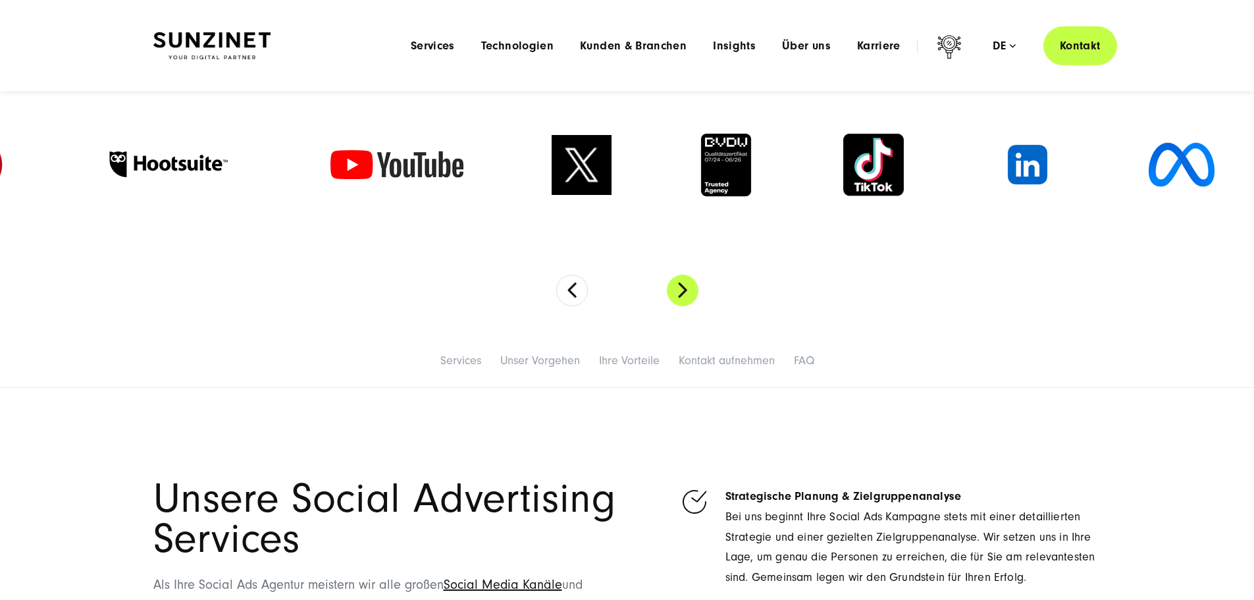
click at [673, 296] on button "Next" at bounding box center [683, 291] width 32 height 32
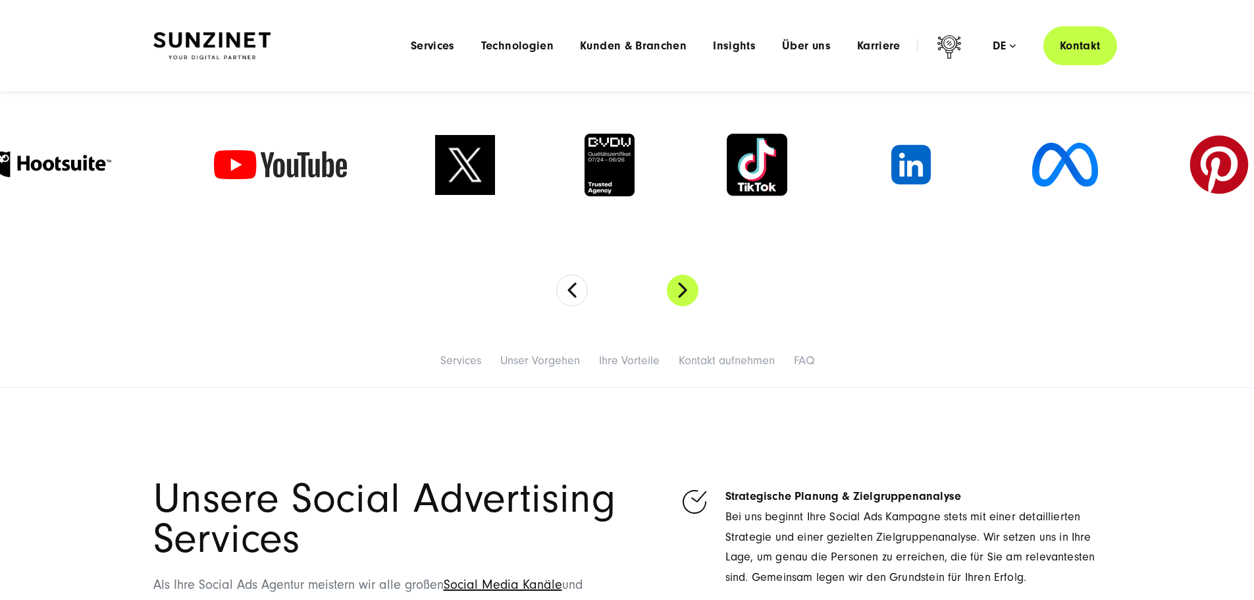
click at [673, 296] on button "Next" at bounding box center [683, 291] width 32 height 32
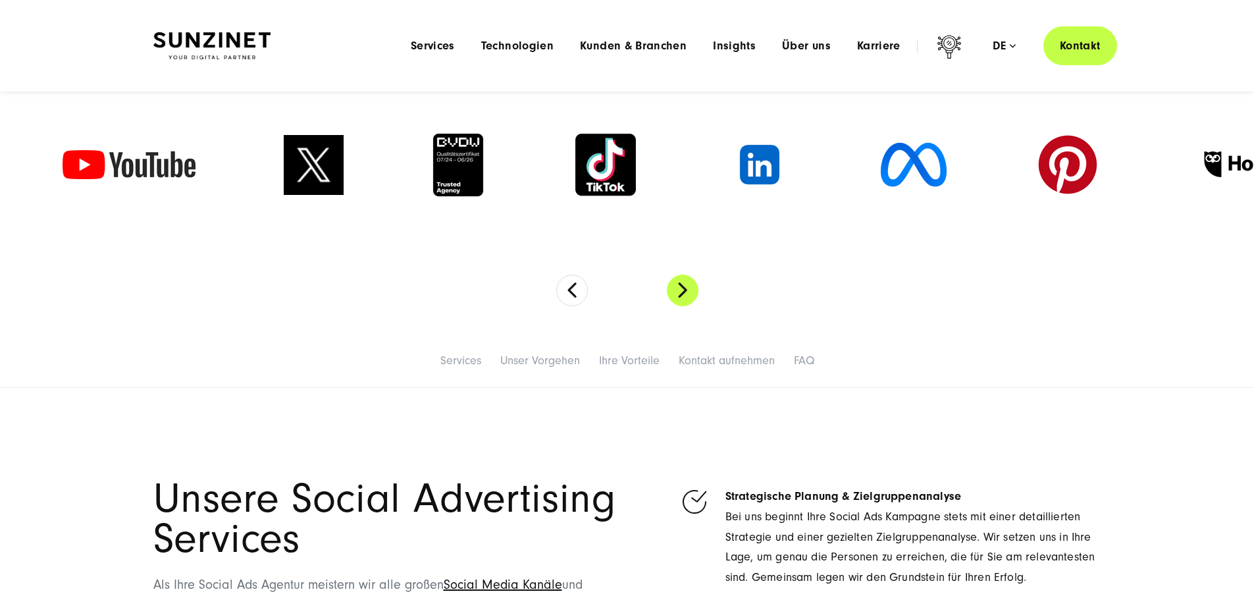
click at [673, 296] on button "Next" at bounding box center [683, 291] width 32 height 32
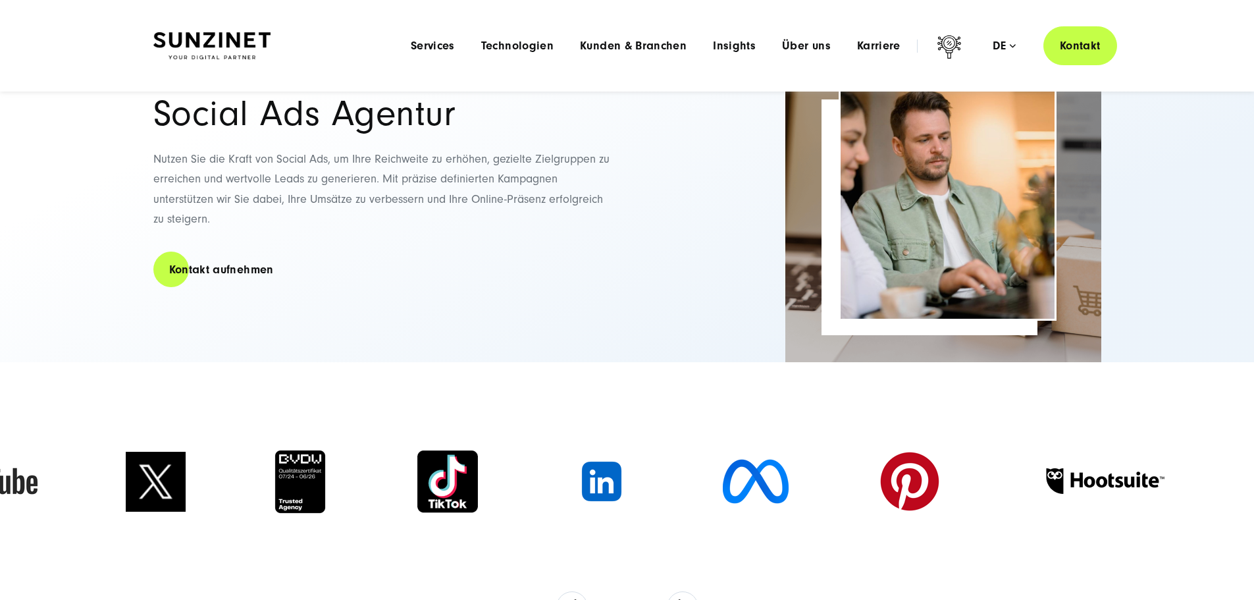
scroll to position [0, 0]
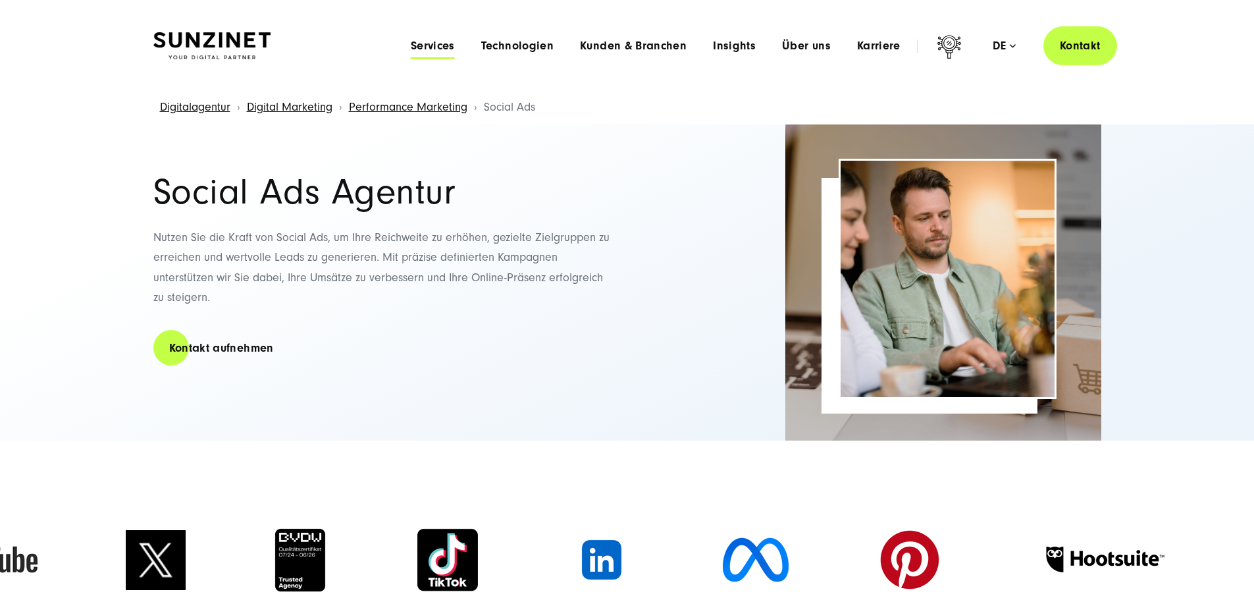
click at [411, 47] on span "Services" at bounding box center [433, 45] width 44 height 13
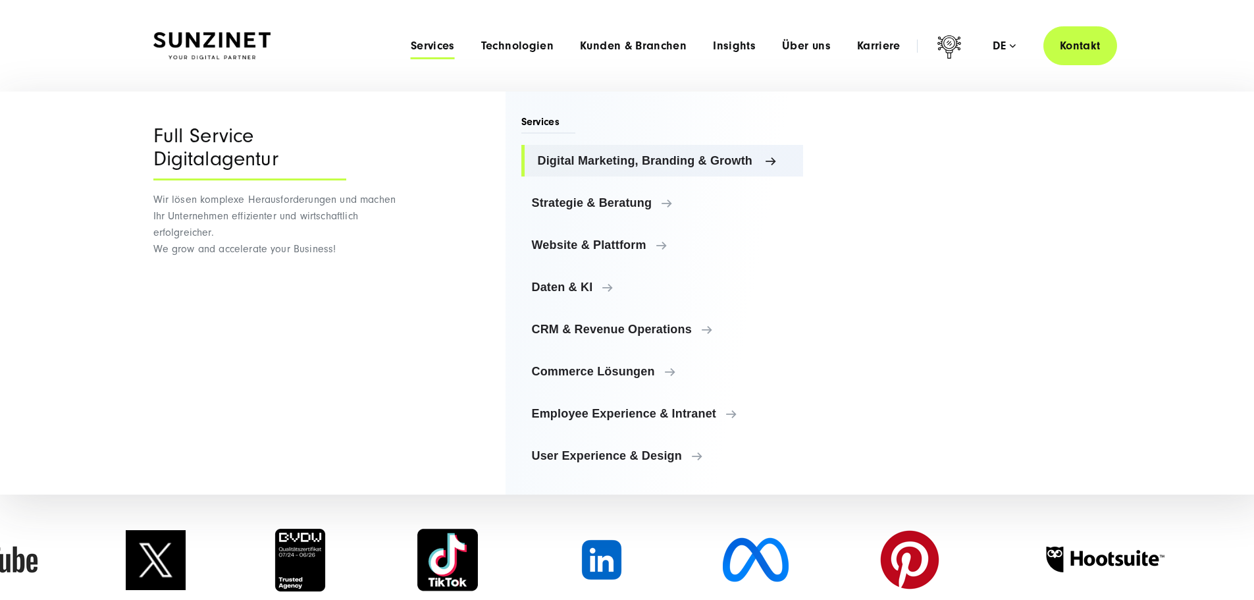
click at [671, 158] on span "Digital Marketing, Branding & Growth" at bounding box center [665, 160] width 255 height 13
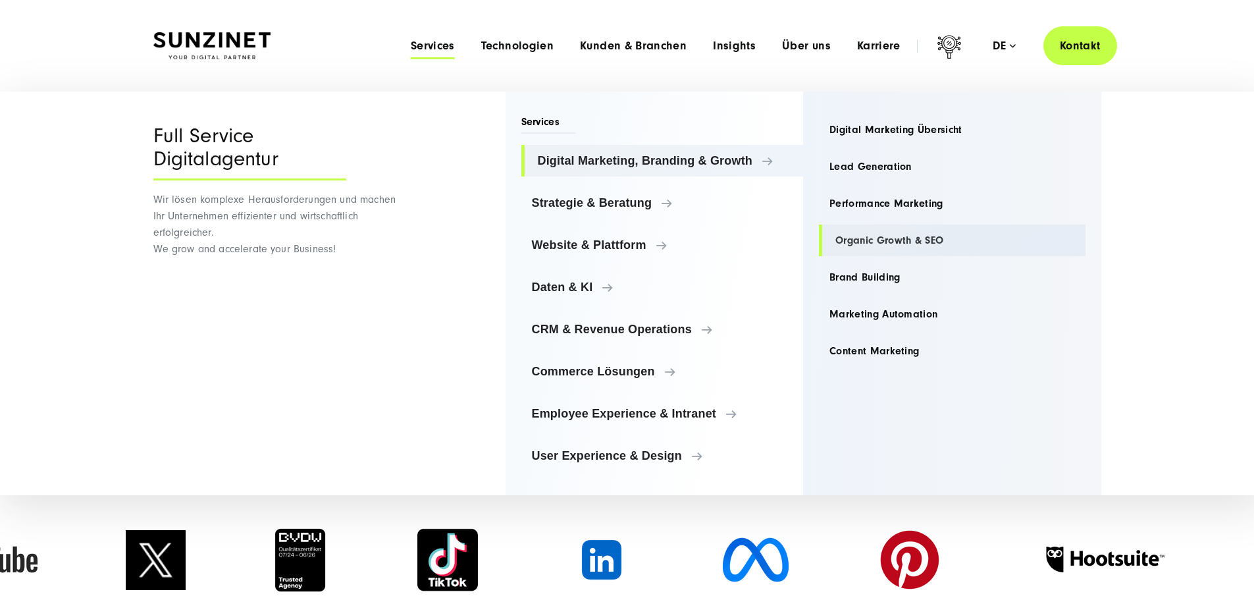
click at [893, 246] on link "Organic Growth & SEO" at bounding box center [952, 240] width 267 height 32
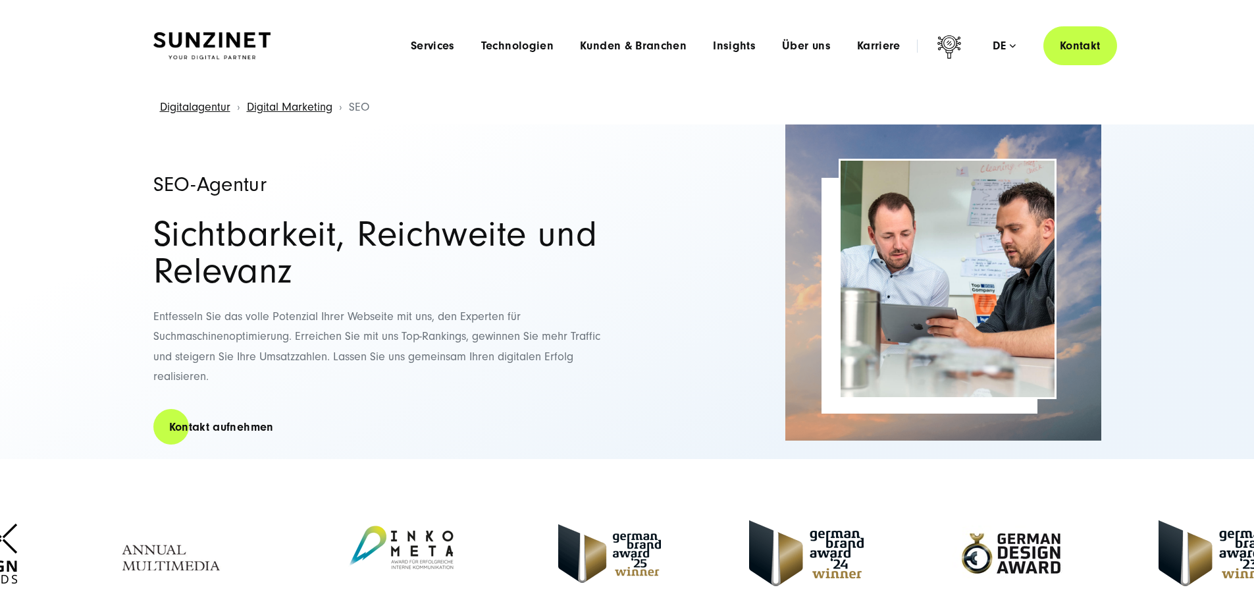
click at [403, 53] on div "Menu Services Menu Full Service Digitalagentur Wir lösen komplexe Herausforderu…" at bounding box center [757, 45] width 719 height 39
click at [411, 45] on span "Services" at bounding box center [433, 45] width 44 height 13
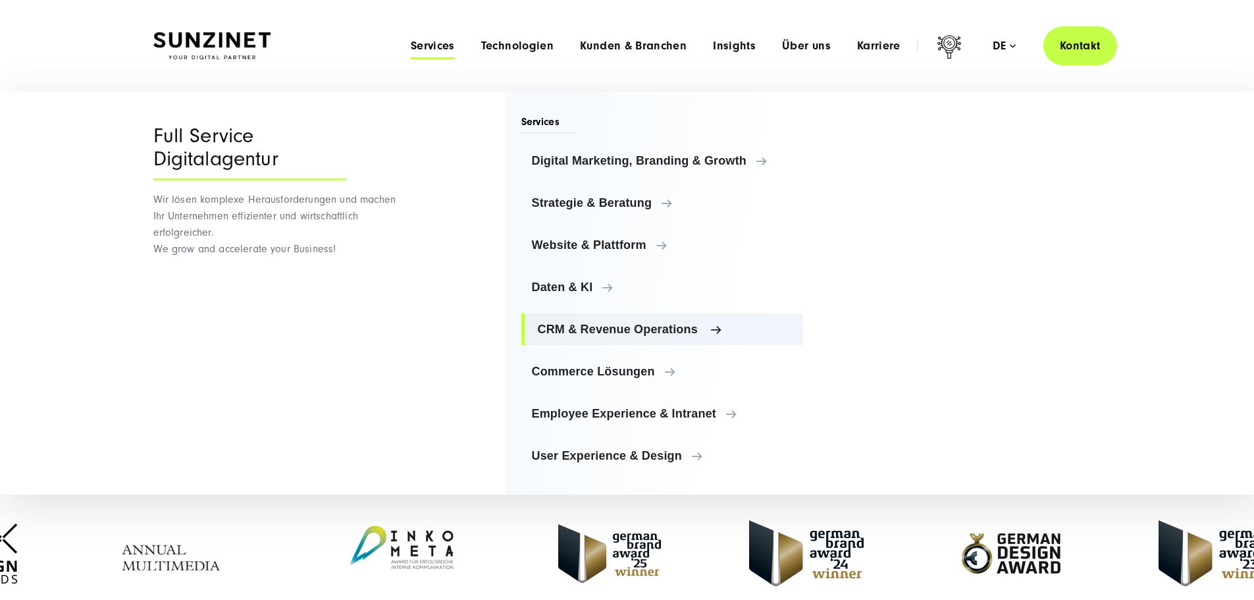
click at [631, 336] on link "CRM & Revenue Operations" at bounding box center [662, 329] width 282 height 32
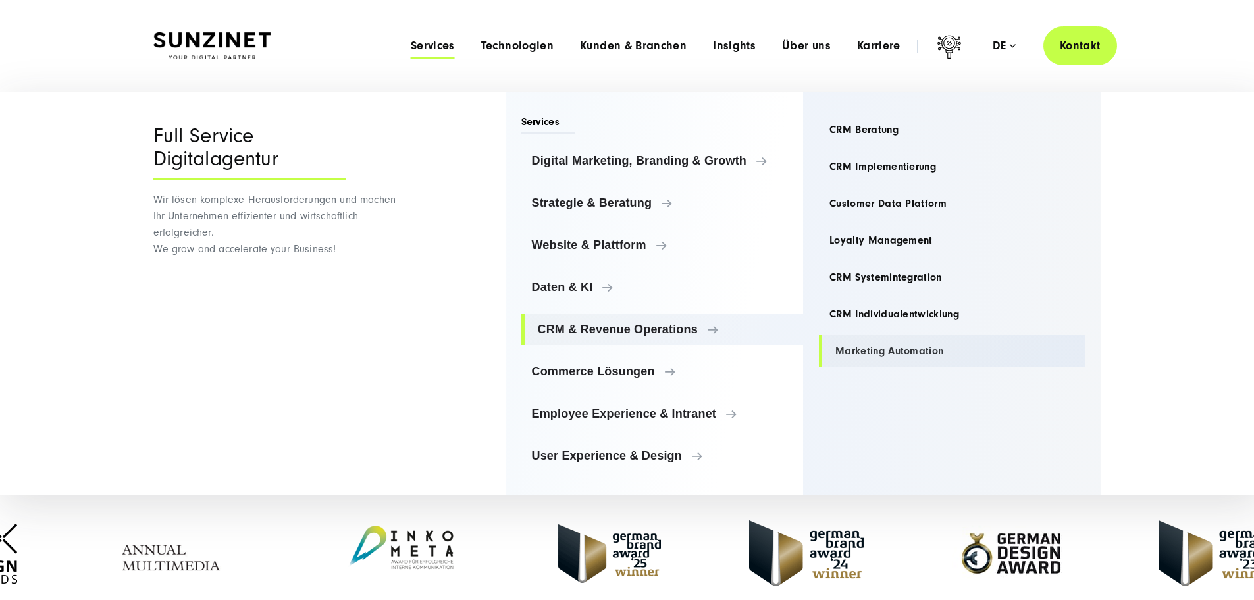
click at [887, 347] on link "Marketing Automation" at bounding box center [952, 351] width 267 height 32
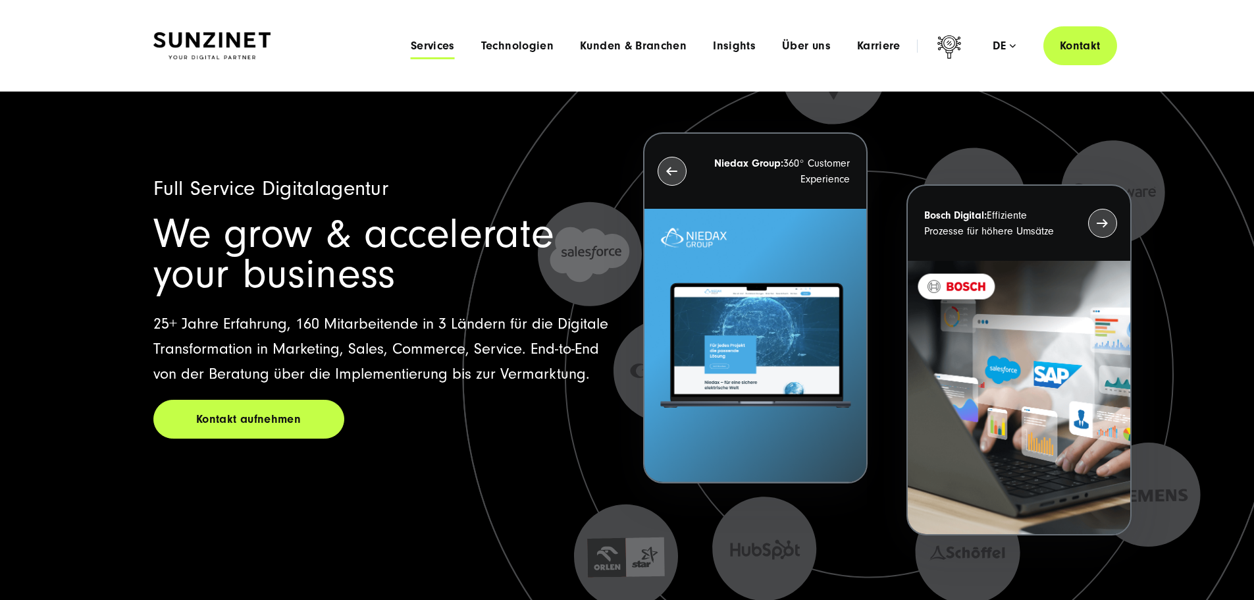
click at [411, 43] on span "Services" at bounding box center [433, 45] width 44 height 13
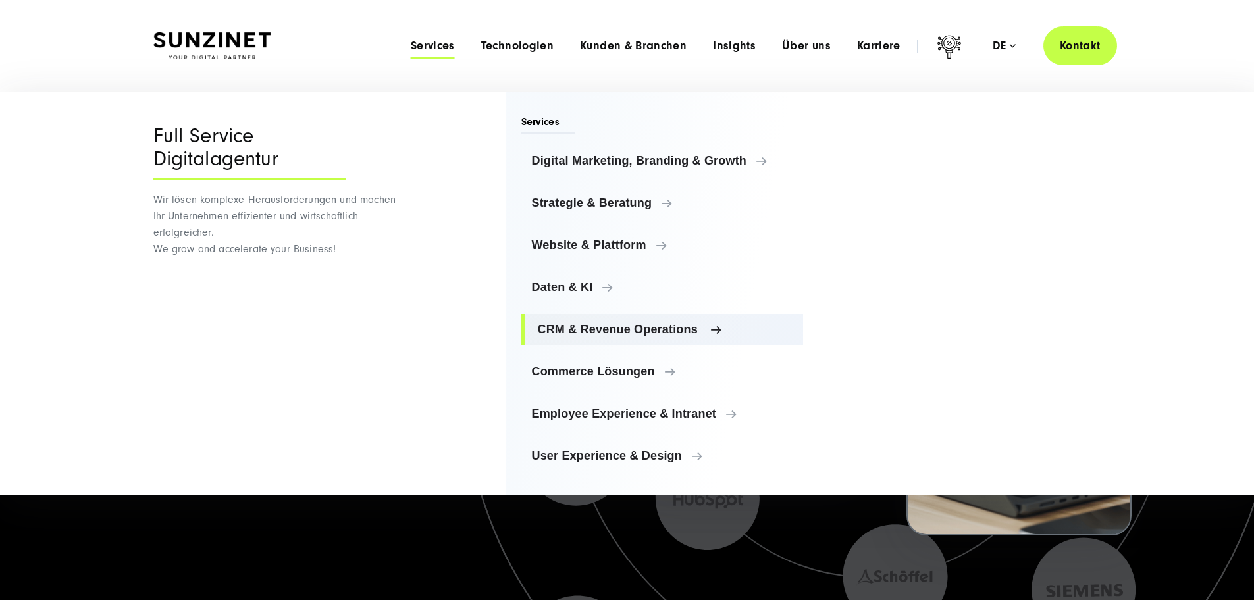
click at [655, 326] on span "CRM & Revenue Operations" at bounding box center [665, 329] width 255 height 13
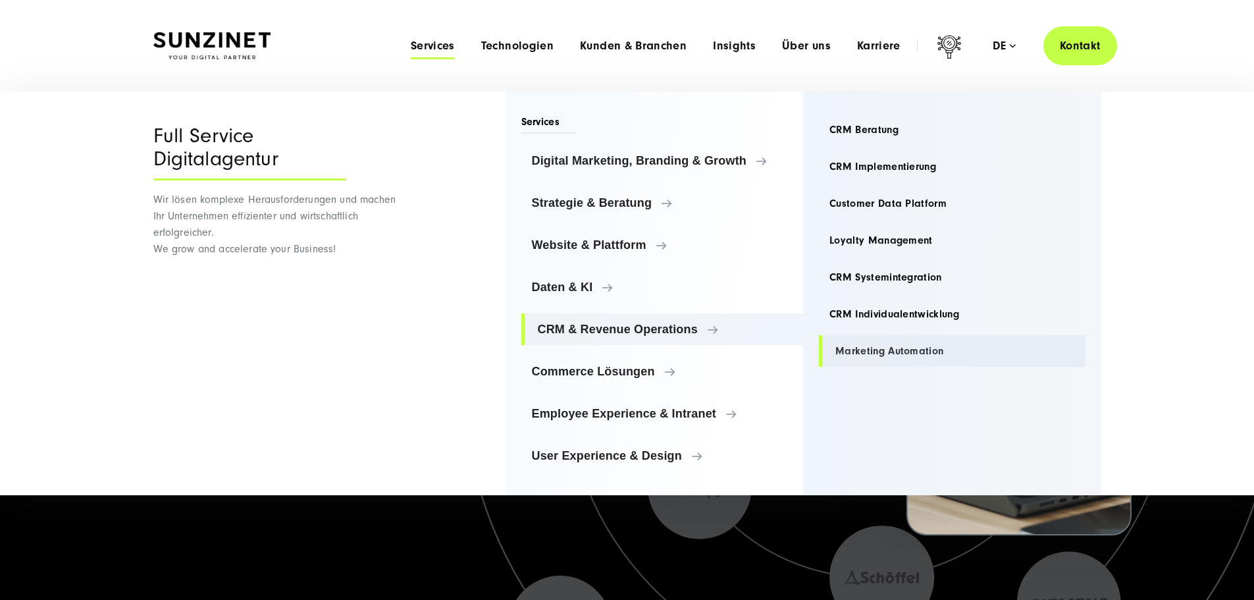
click at [908, 350] on link "Marketing Automation" at bounding box center [952, 351] width 267 height 32
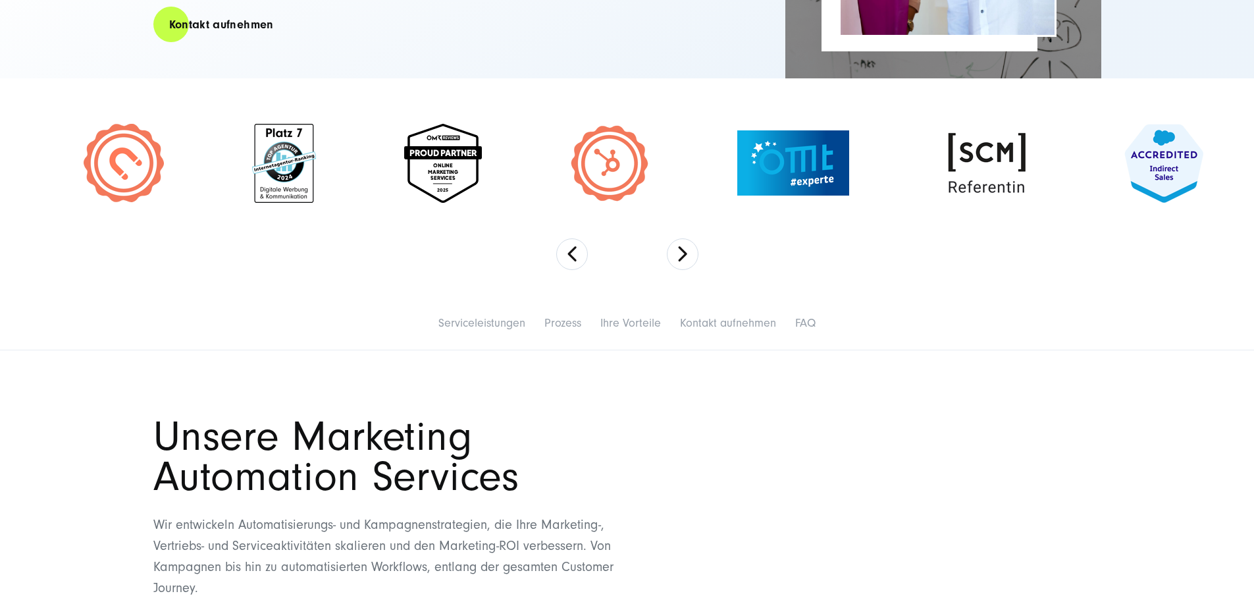
scroll to position [395, 0]
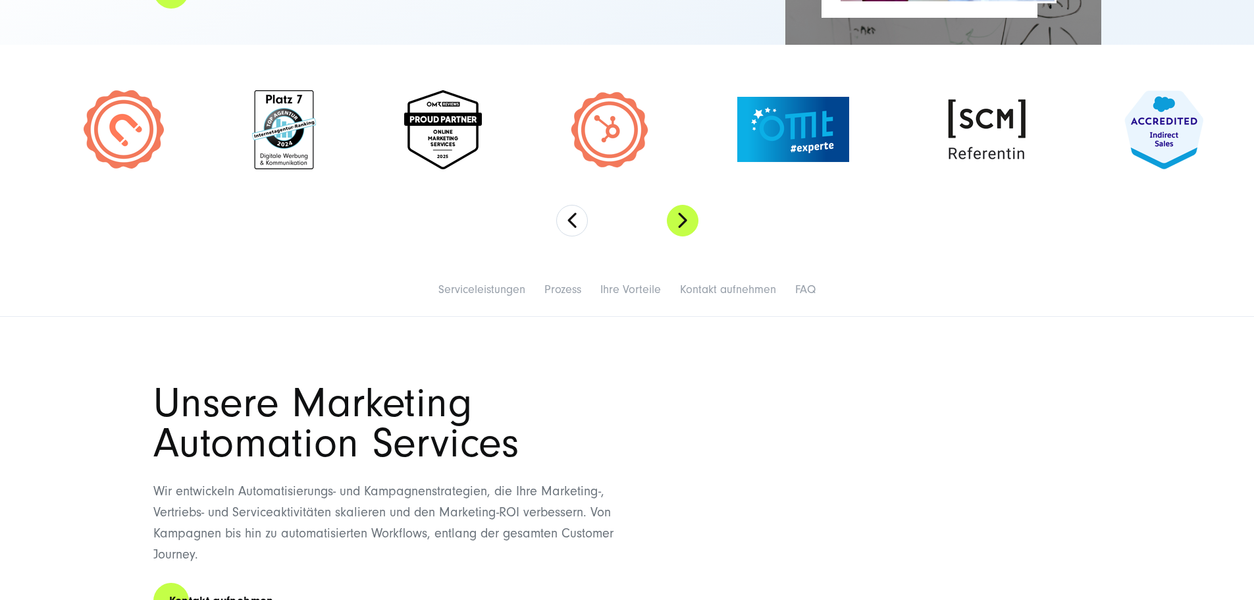
click at [689, 236] on button "Next" at bounding box center [683, 221] width 32 height 32
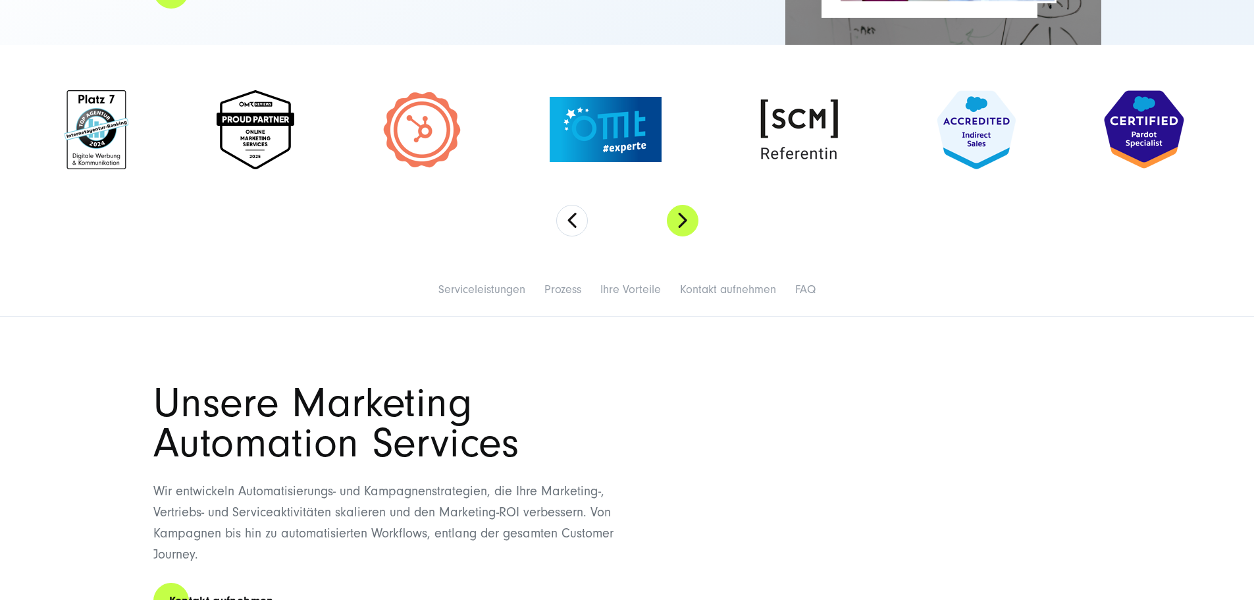
click at [689, 236] on button "Next" at bounding box center [683, 221] width 32 height 32
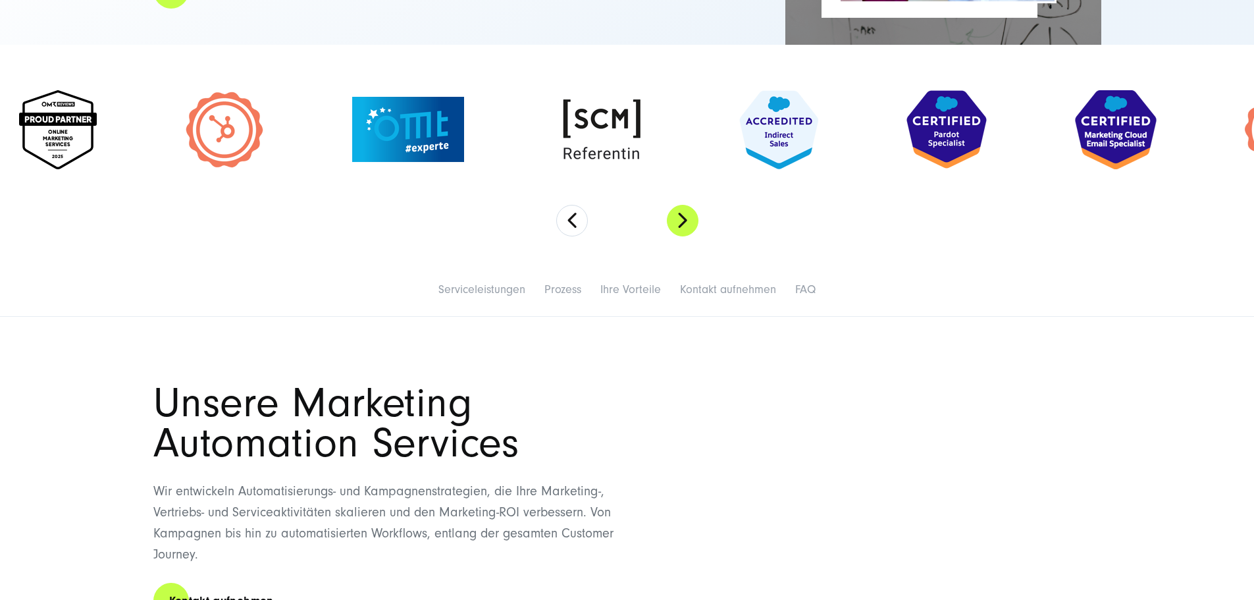
click at [689, 236] on button "Next" at bounding box center [683, 221] width 32 height 32
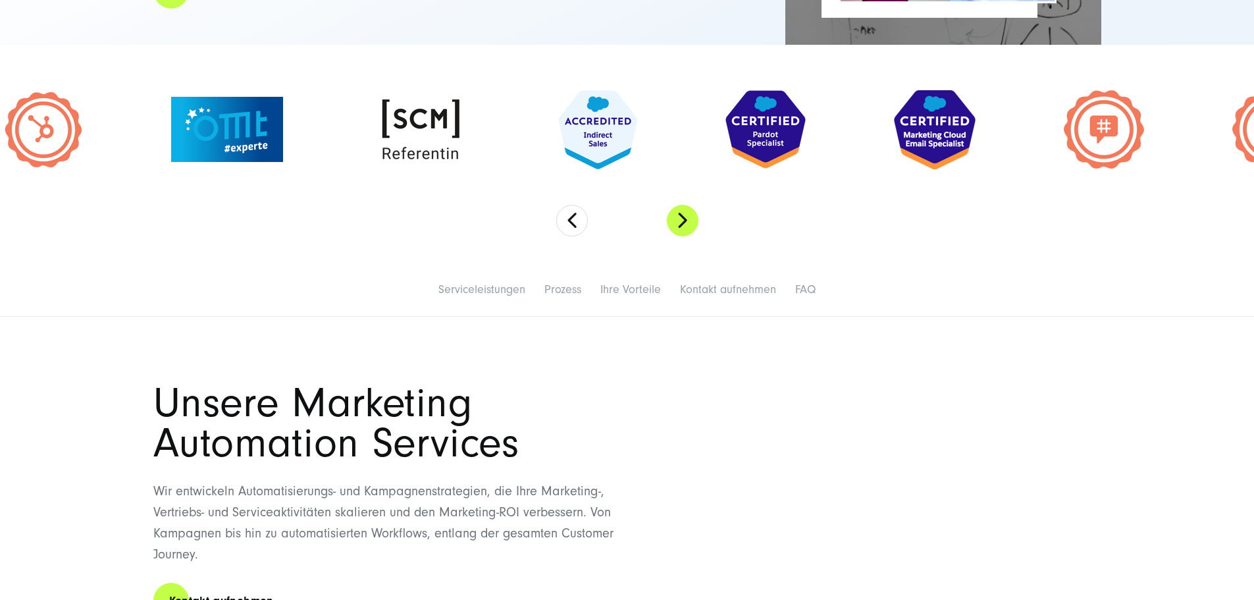
click at [689, 236] on button "Next" at bounding box center [683, 221] width 32 height 32
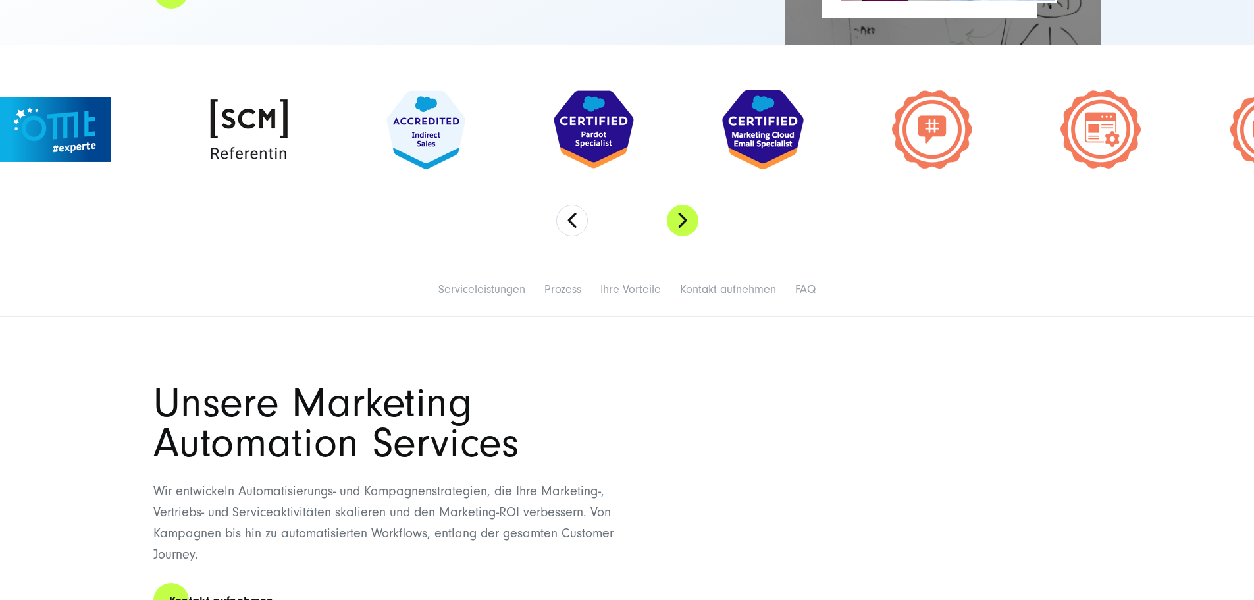
click at [689, 236] on button "Next" at bounding box center [683, 221] width 32 height 32
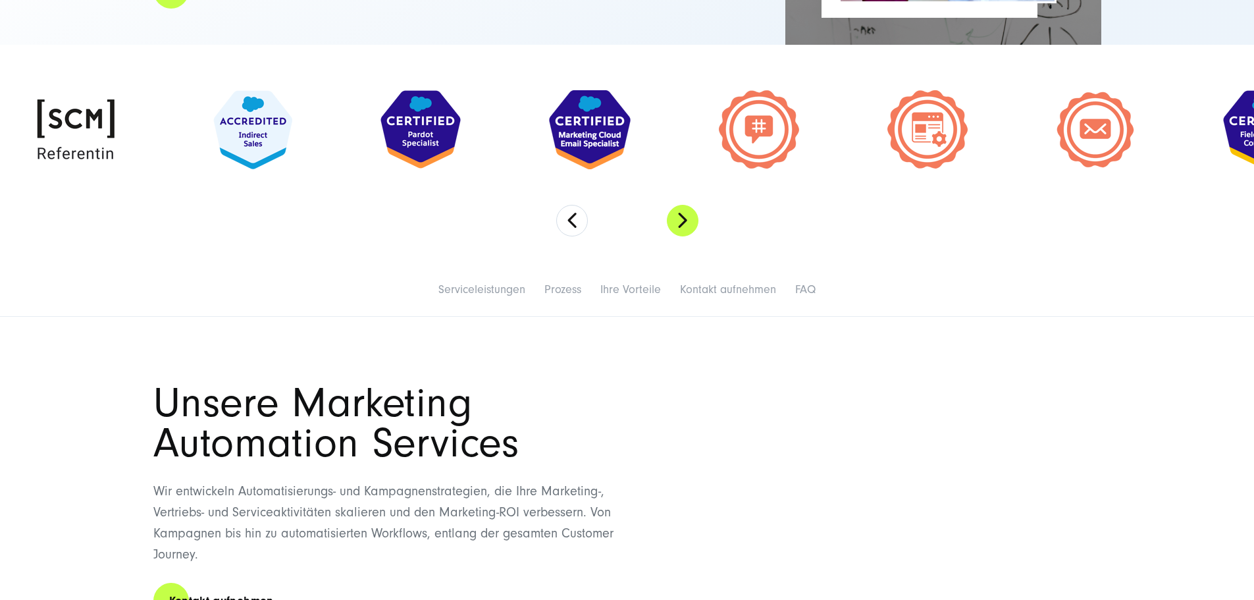
click at [689, 236] on button "Next" at bounding box center [683, 221] width 32 height 32
